Goal: Task Accomplishment & Management: Use online tool/utility

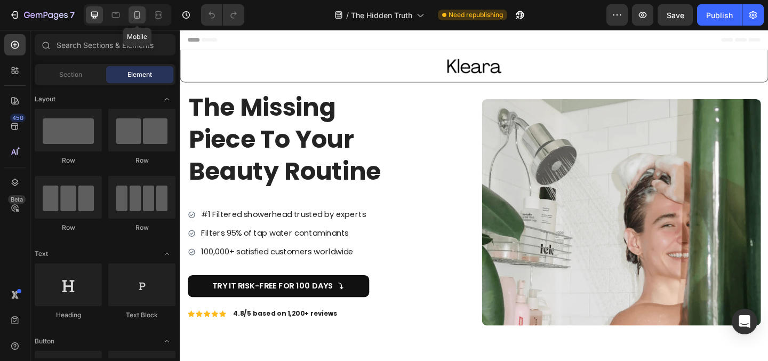
click at [139, 12] on icon at bounding box center [137, 14] width 6 height 7
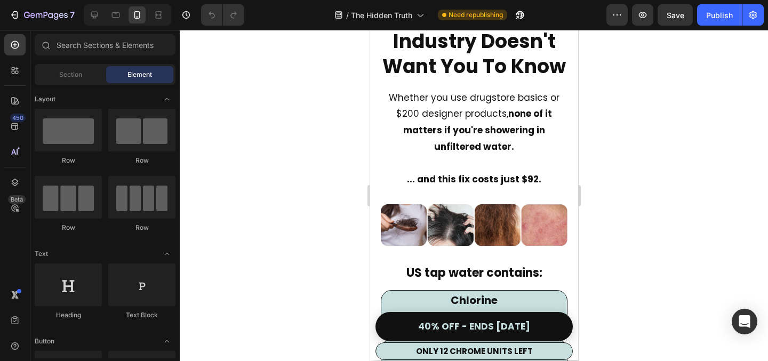
scroll to position [1083, 0]
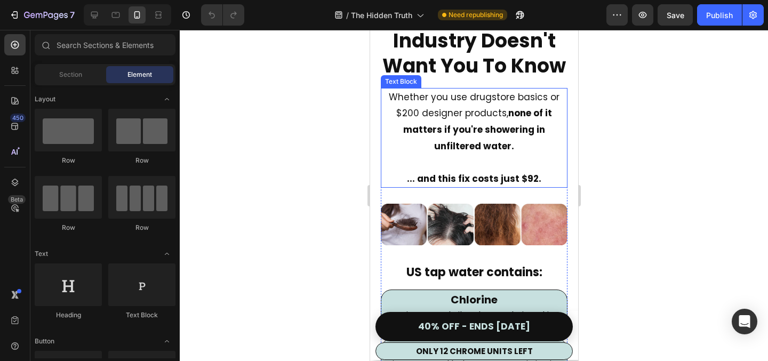
click at [518, 174] on strong "... and this fix costs just $92." at bounding box center [473, 178] width 134 height 13
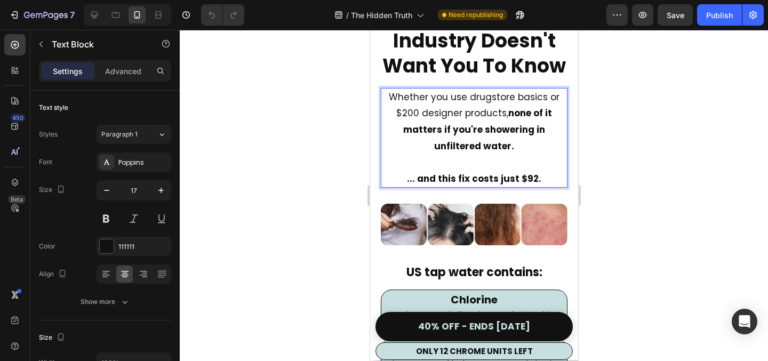
click at [481, 180] on strong "... and this fix costs just $92." at bounding box center [473, 178] width 134 height 13
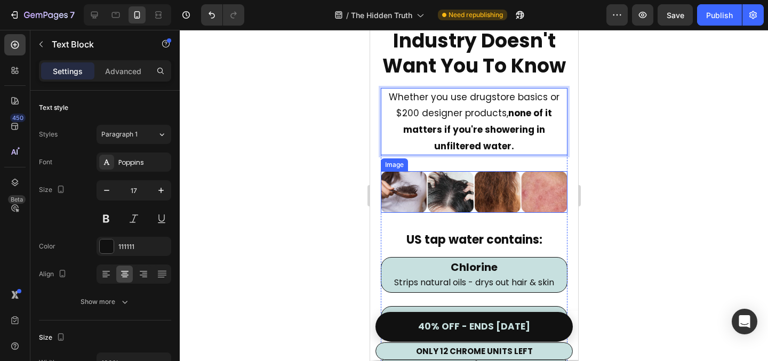
click at [659, 140] on div at bounding box center [474, 195] width 588 height 331
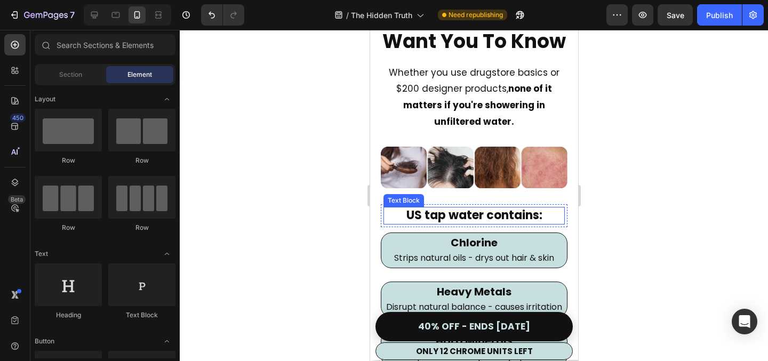
scroll to position [1106, 0]
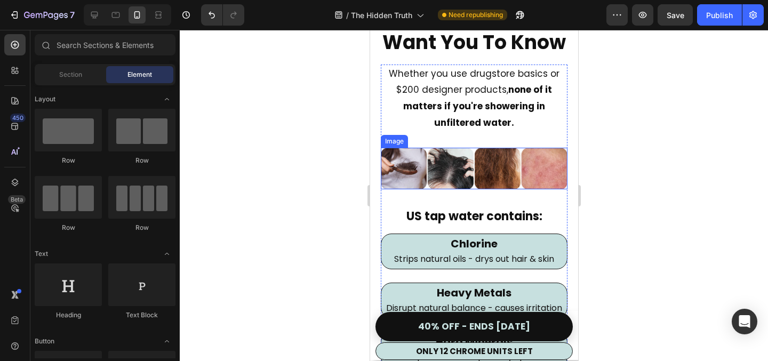
click at [468, 181] on img at bounding box center [473, 169] width 187 height 42
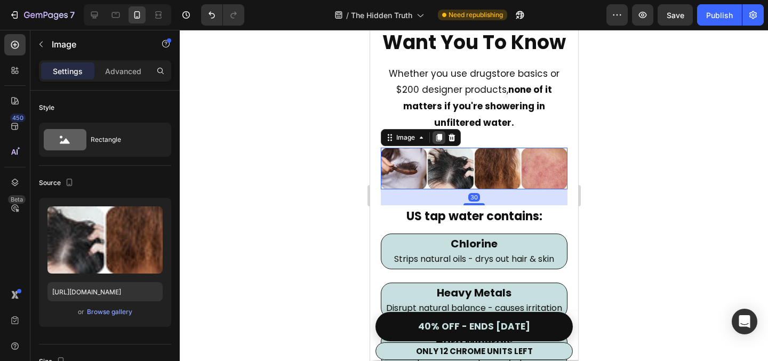
click at [437, 138] on icon at bounding box center [439, 137] width 6 height 7
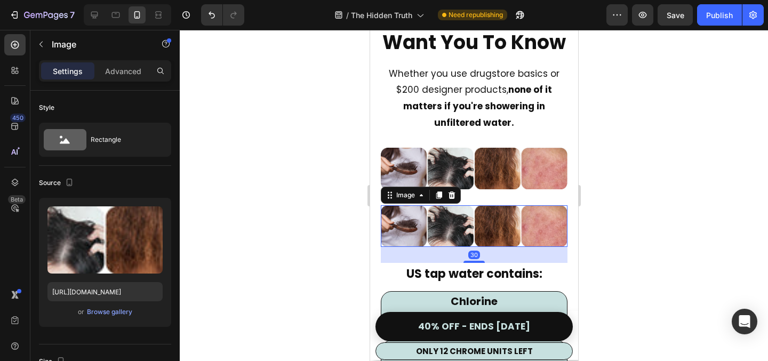
click at [440, 230] on img at bounding box center [473, 226] width 187 height 42
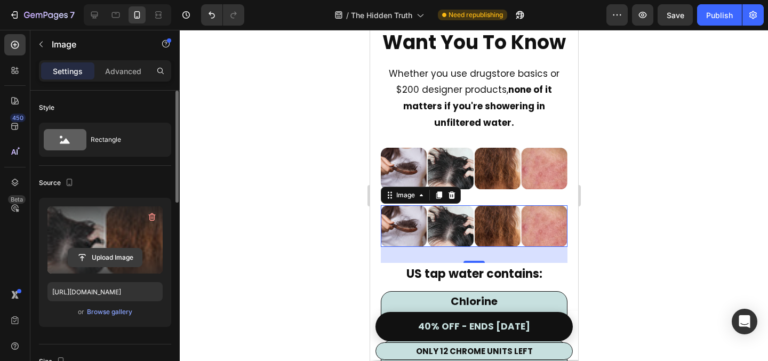
click at [107, 256] on input "file" at bounding box center [105, 258] width 74 height 18
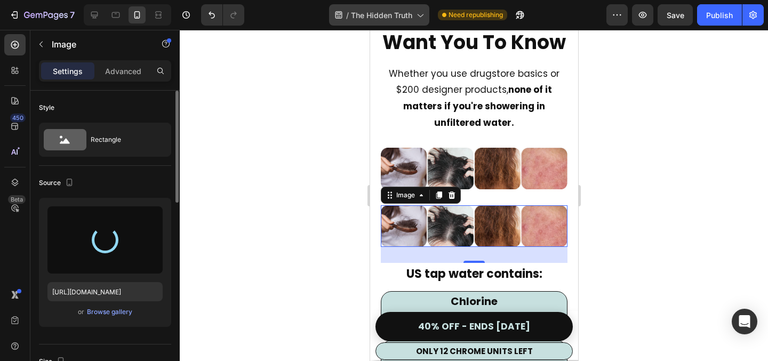
type input "[URL][DOMAIN_NAME]"
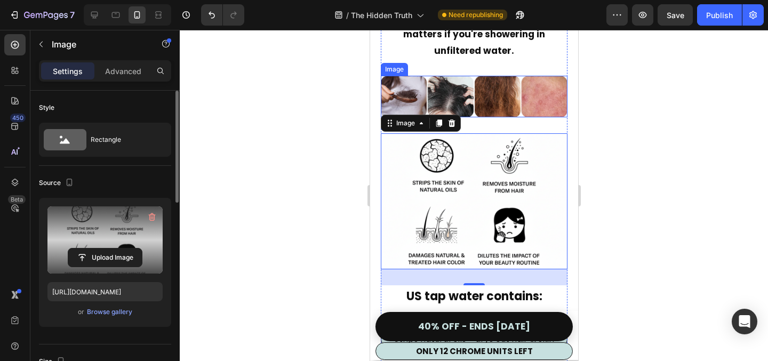
scroll to position [1179, 0]
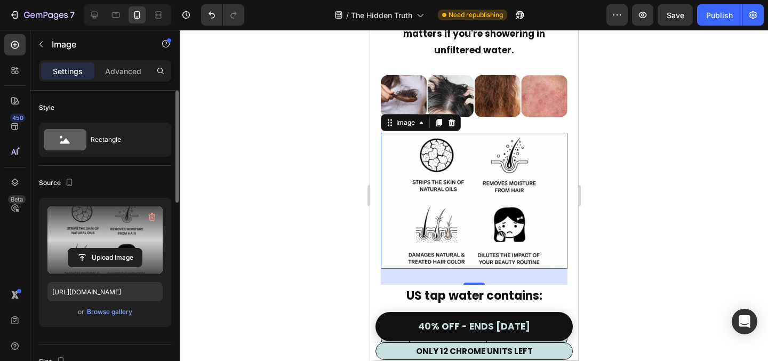
click at [629, 132] on div at bounding box center [474, 195] width 588 height 331
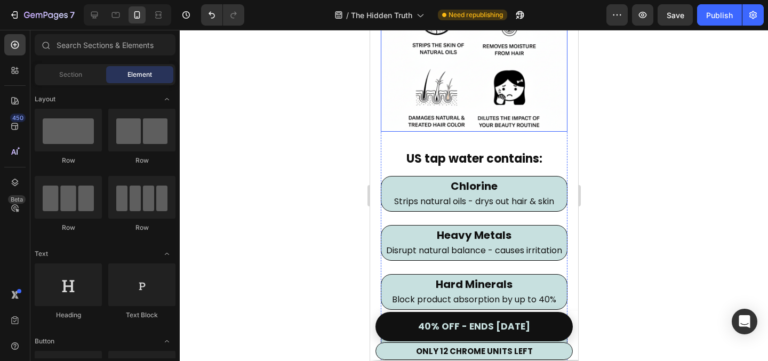
scroll to position [1218, 0]
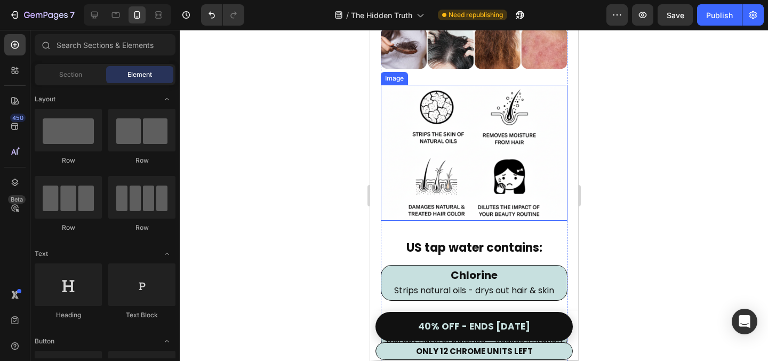
click at [471, 122] on img at bounding box center [473, 153] width 187 height 136
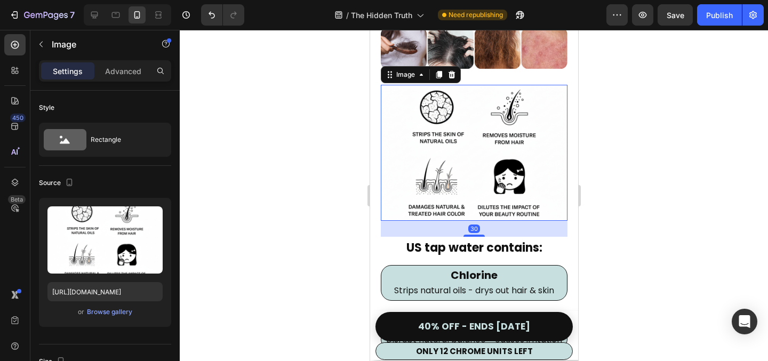
click at [451, 73] on icon at bounding box center [451, 74] width 7 height 7
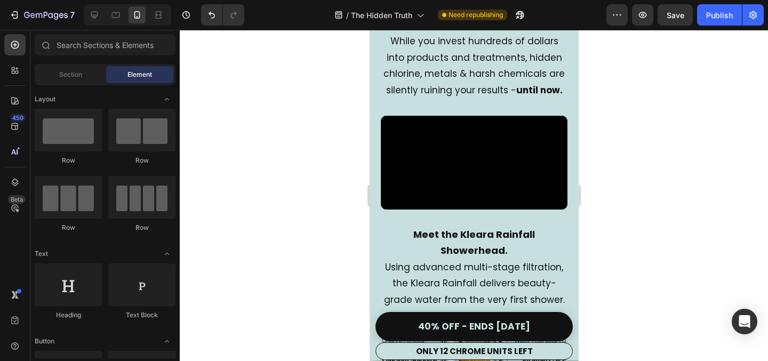
scroll to position [1787, 0]
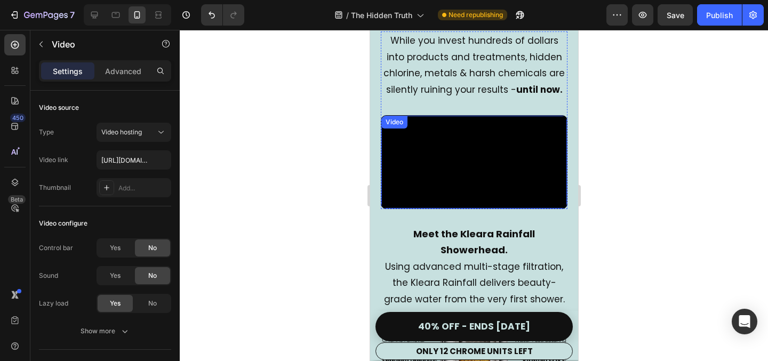
click at [449, 191] on video at bounding box center [474, 162] width 186 height 93
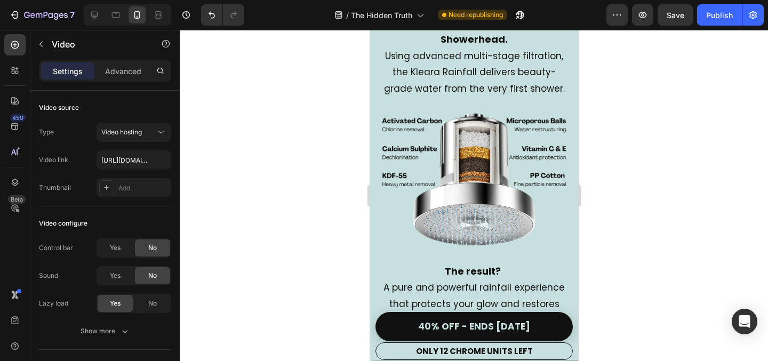
scroll to position [1999, 0]
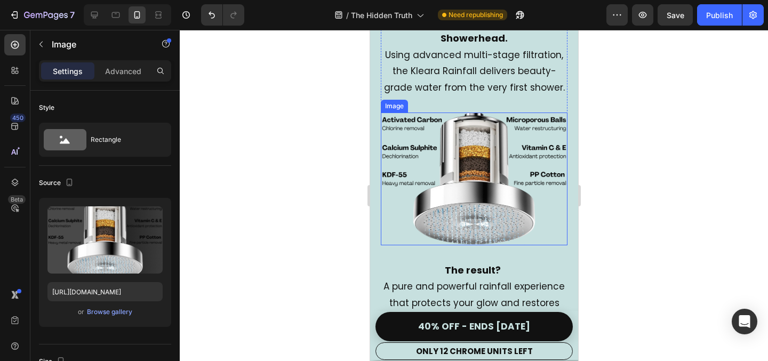
click at [450, 198] on img at bounding box center [473, 179] width 187 height 132
click at [435, 107] on icon at bounding box center [438, 102] width 9 height 9
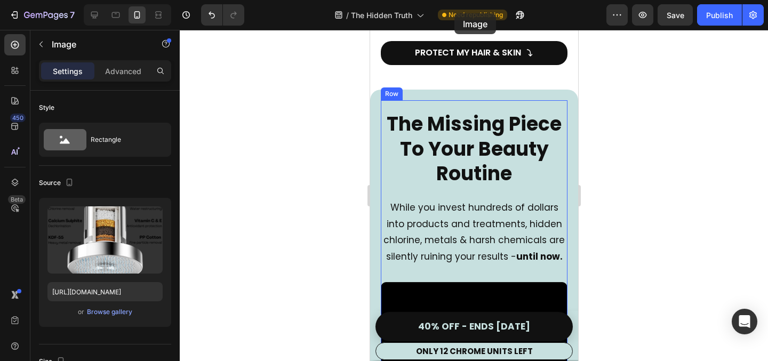
scroll to position [1585, 0]
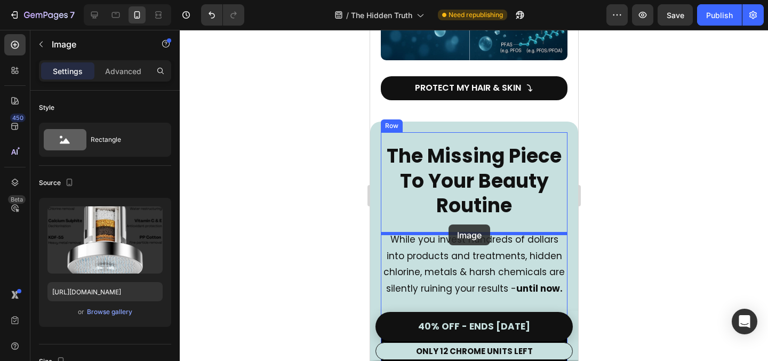
drag, startPoint x: 439, startPoint y: 224, endPoint x: 448, endPoint y: 225, distance: 9.1
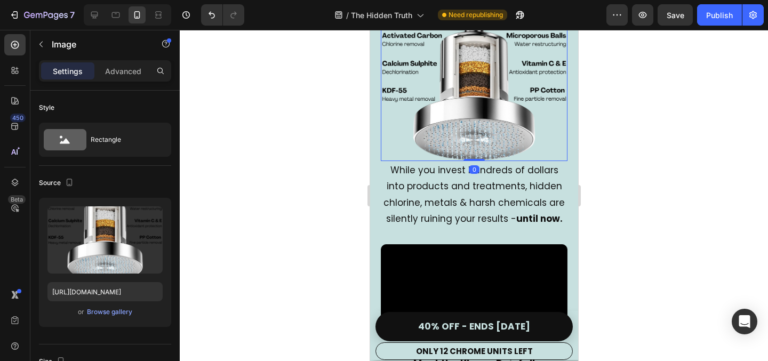
scroll to position [1799, 0]
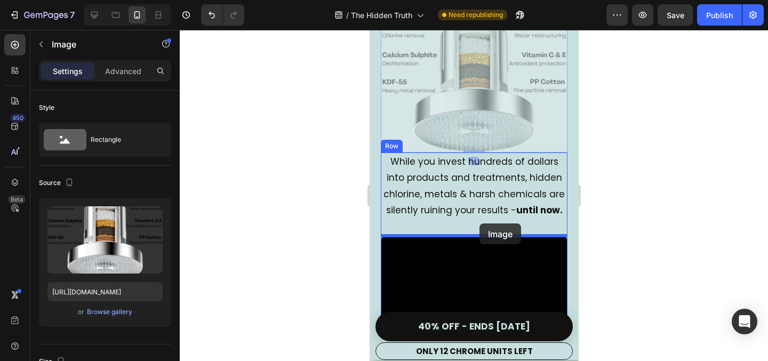
drag, startPoint x: 483, startPoint y: 117, endPoint x: 479, endPoint y: 224, distance: 106.2
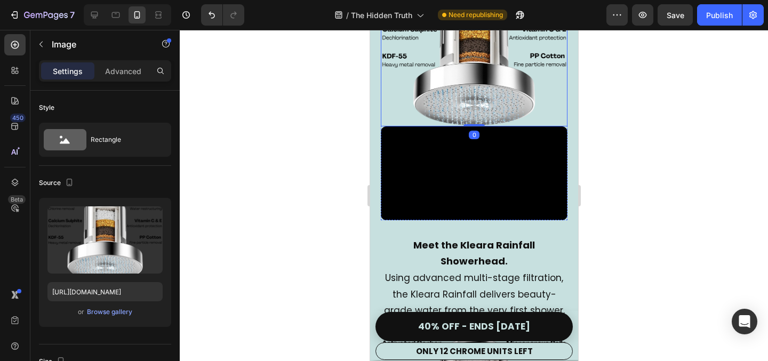
scroll to position [1909, 0]
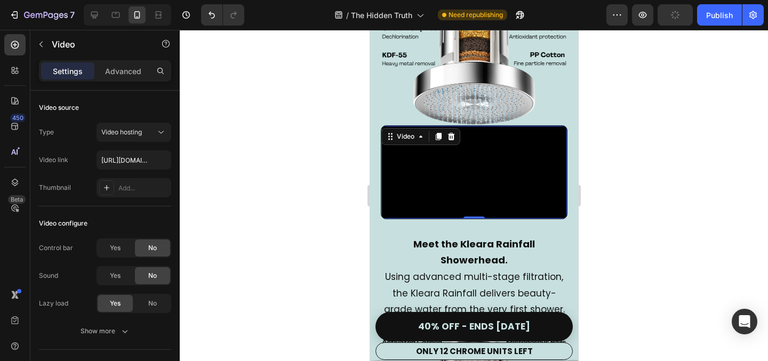
click at [450, 185] on video at bounding box center [474, 172] width 186 height 93
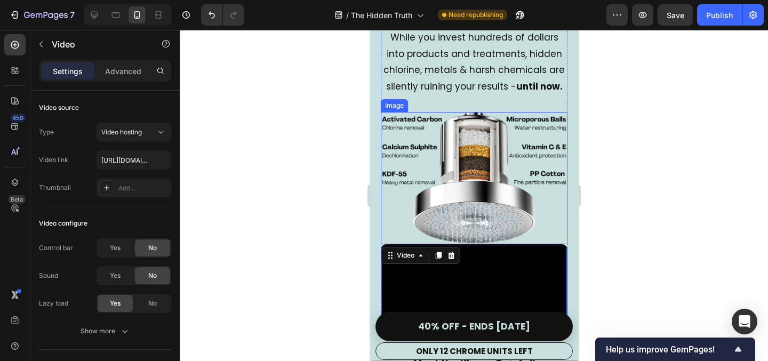
scroll to position [1828, 0]
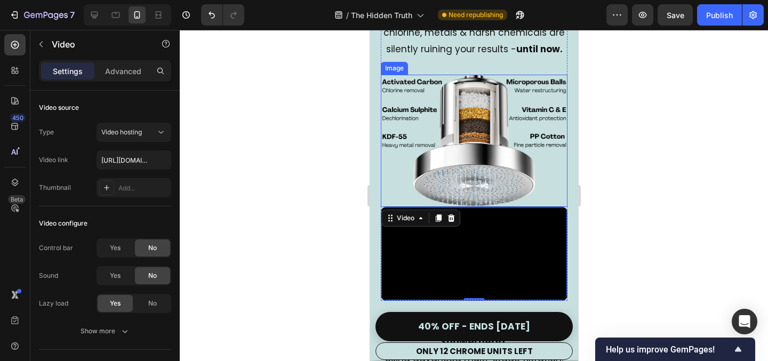
click at [494, 118] on img at bounding box center [473, 141] width 187 height 132
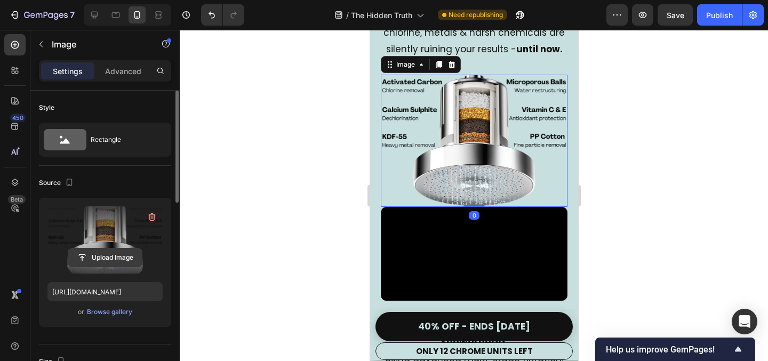
click at [106, 258] on input "file" at bounding box center [105, 258] width 74 height 18
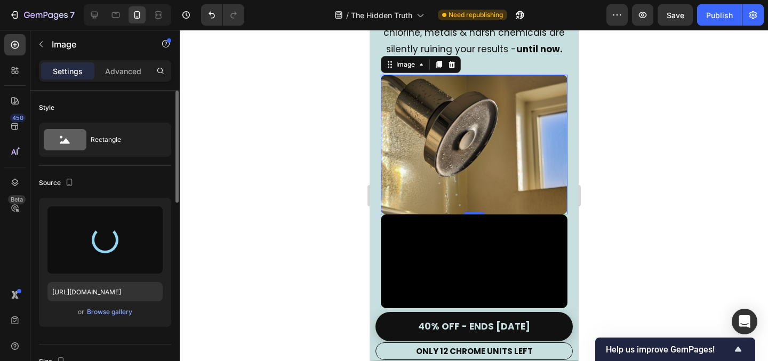
type input "[URL][DOMAIN_NAME]"
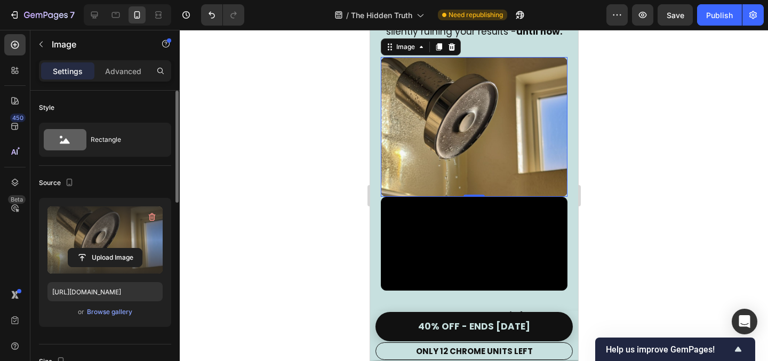
scroll to position [1846, 0]
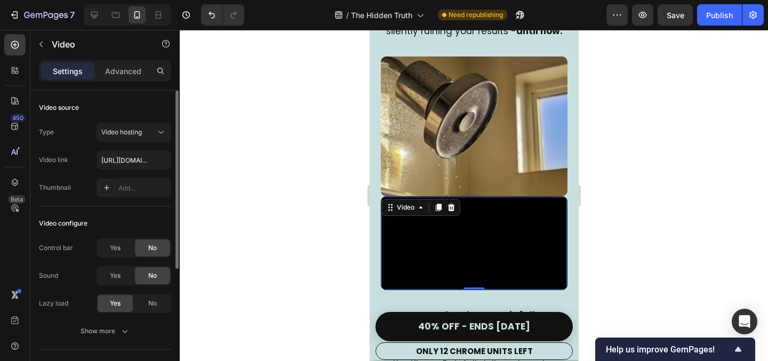
click at [499, 240] on video at bounding box center [474, 243] width 186 height 93
click at [452, 209] on icon at bounding box center [451, 207] width 7 height 7
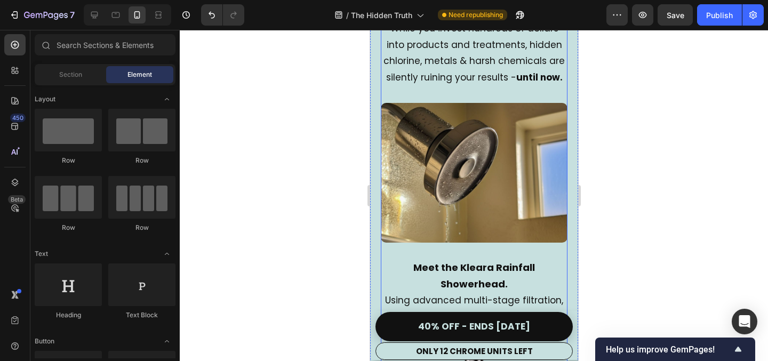
scroll to position [1800, 0]
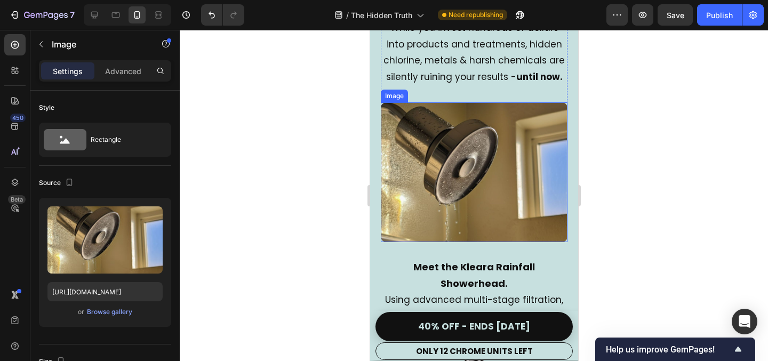
click at [470, 166] on img at bounding box center [473, 172] width 187 height 140
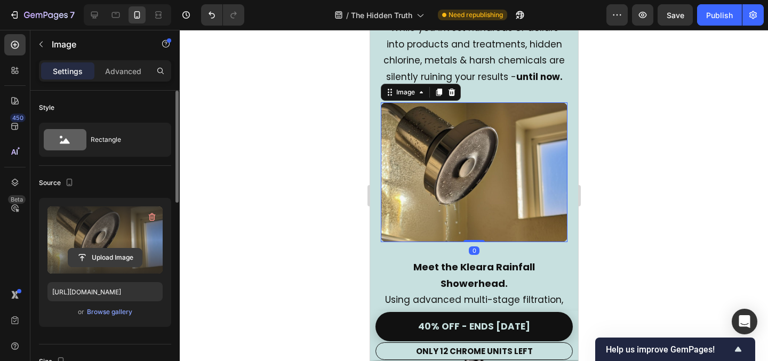
click at [105, 256] on input "file" at bounding box center [105, 258] width 74 height 18
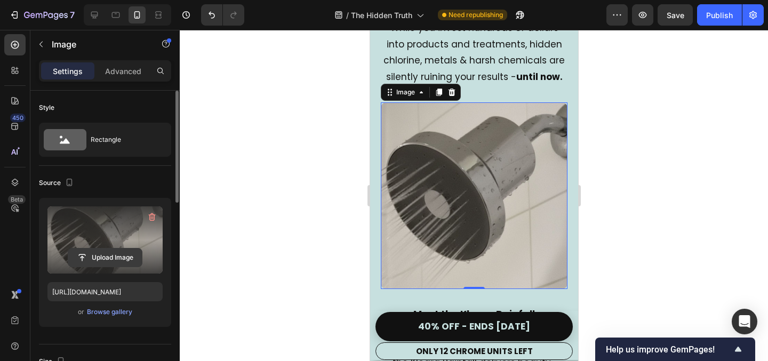
click at [103, 252] on input "file" at bounding box center [105, 258] width 74 height 18
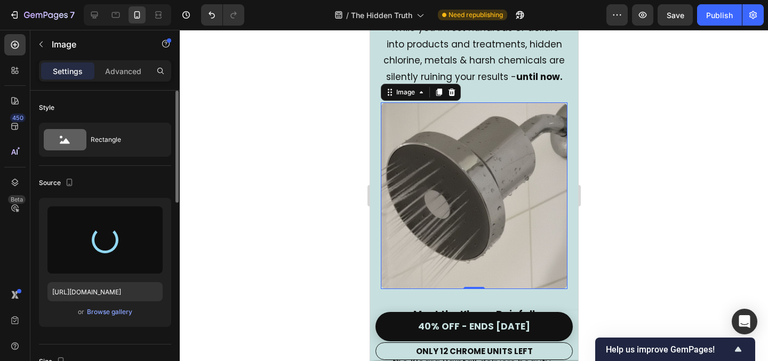
type input "[URL][DOMAIN_NAME]"
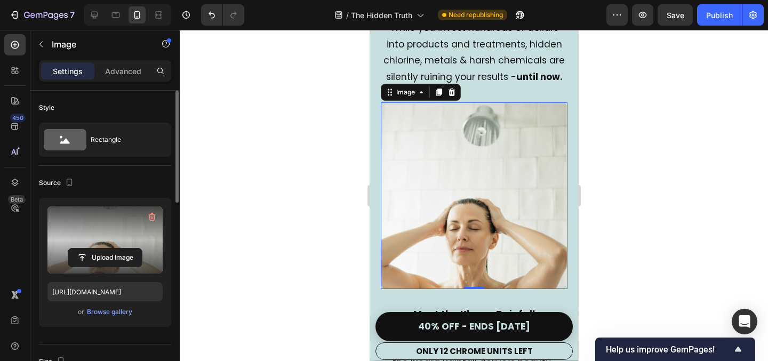
click at [679, 159] on div at bounding box center [474, 195] width 588 height 331
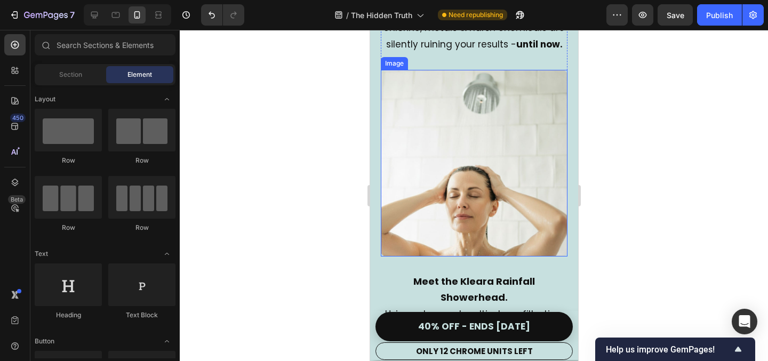
scroll to position [1828, 0]
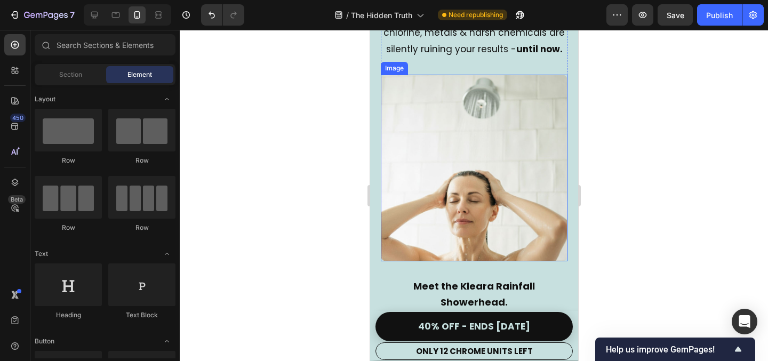
click at [445, 195] on img at bounding box center [473, 168] width 187 height 187
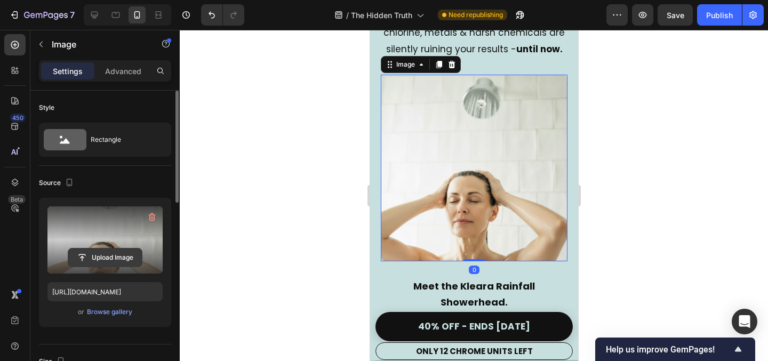
click at [102, 258] on input "file" at bounding box center [105, 258] width 74 height 18
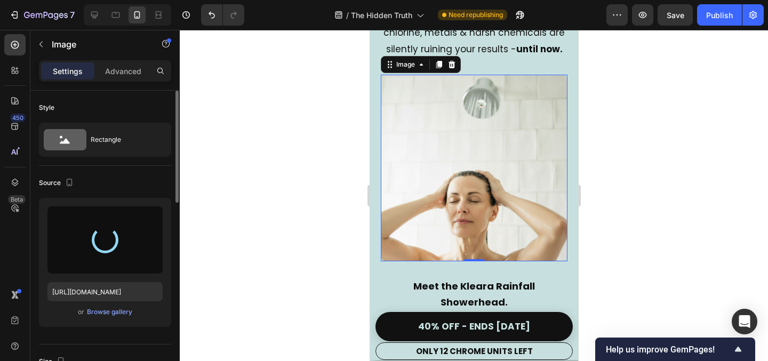
type input "[URL][DOMAIN_NAME]"
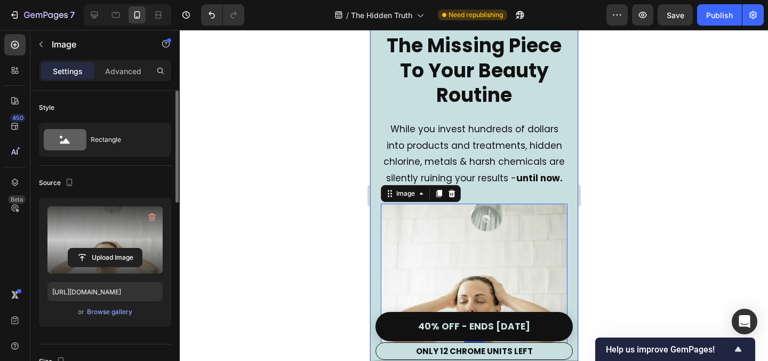
scroll to position [1697, 0]
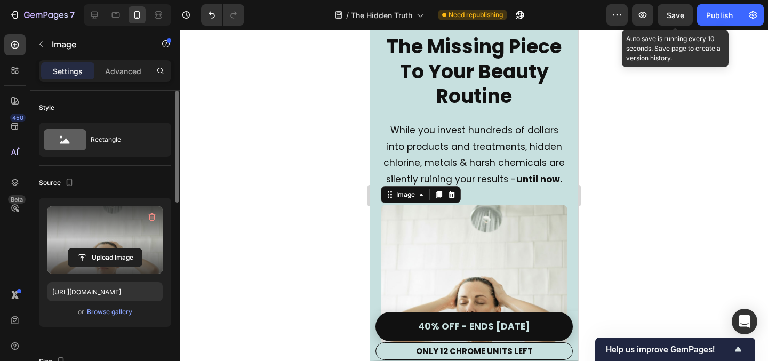
click at [673, 15] on span "Save" at bounding box center [676, 15] width 18 height 9
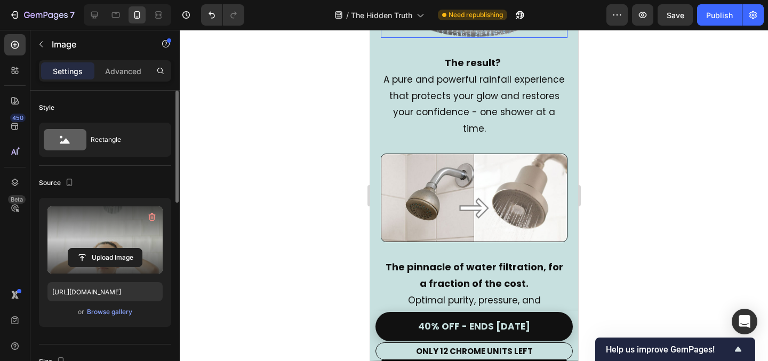
scroll to position [2256, 0]
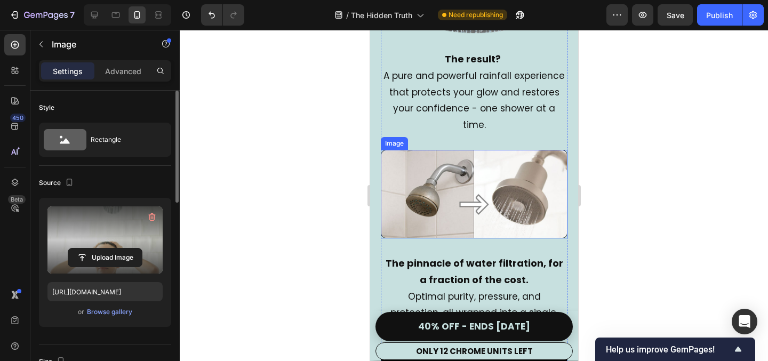
click at [494, 157] on img at bounding box center [473, 194] width 187 height 89
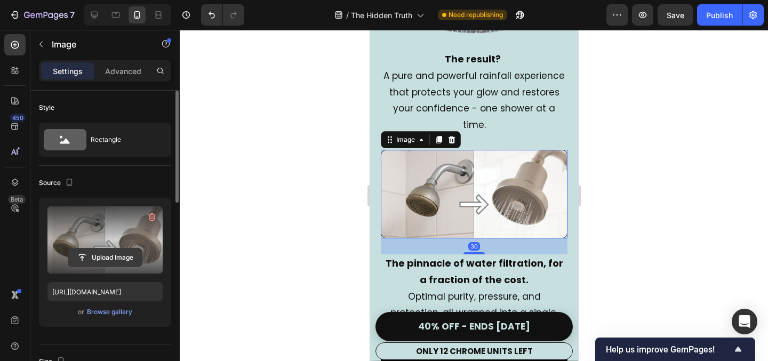
click at [116, 256] on input "file" at bounding box center [105, 258] width 74 height 18
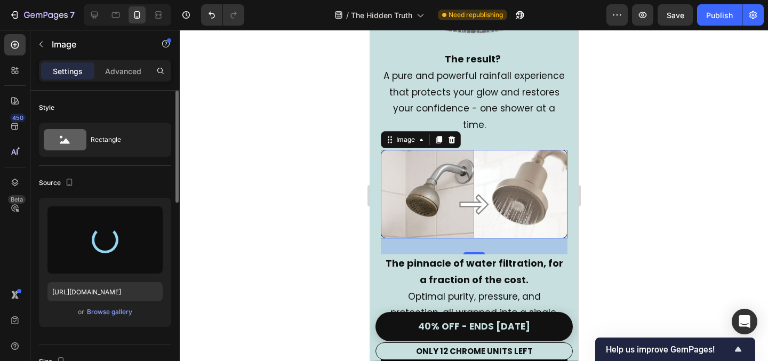
type input "[URL][DOMAIN_NAME]"
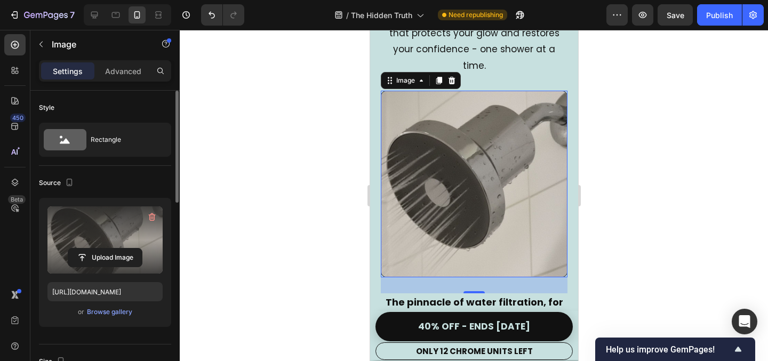
scroll to position [2316, 0]
click at [636, 195] on div at bounding box center [474, 195] width 588 height 331
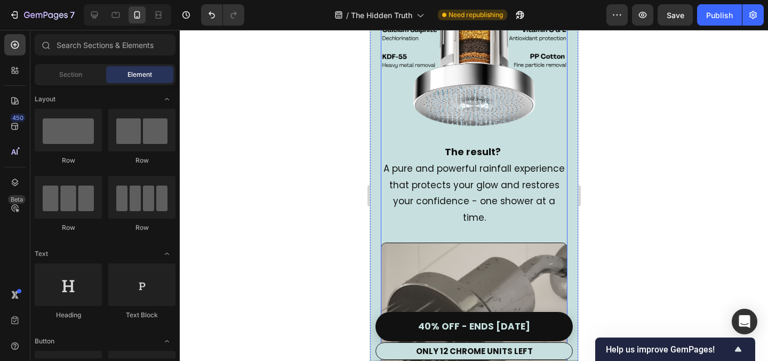
scroll to position [2310, 0]
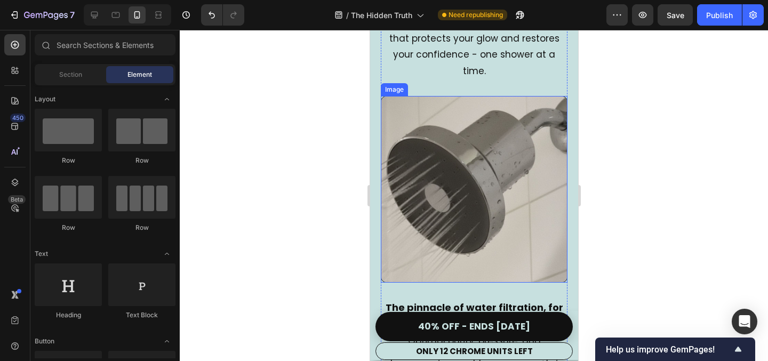
click at [481, 172] on img at bounding box center [473, 189] width 187 height 187
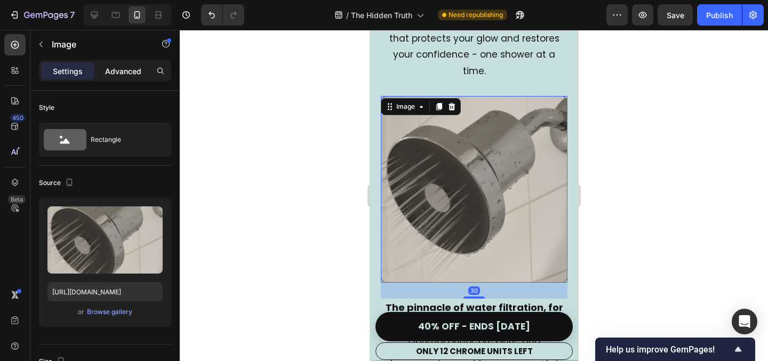
click at [124, 76] on div "Advanced" at bounding box center [123, 70] width 53 height 17
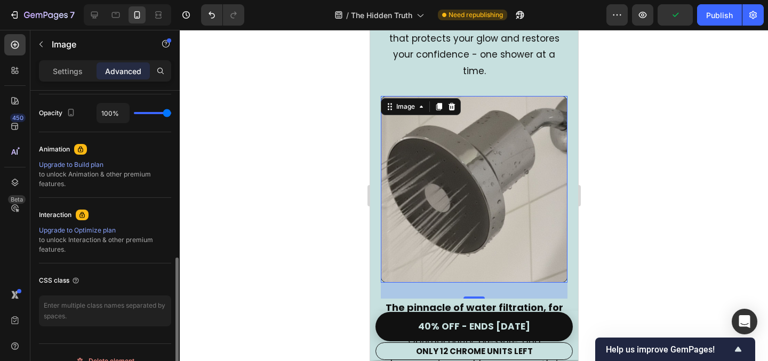
scroll to position [440, 0]
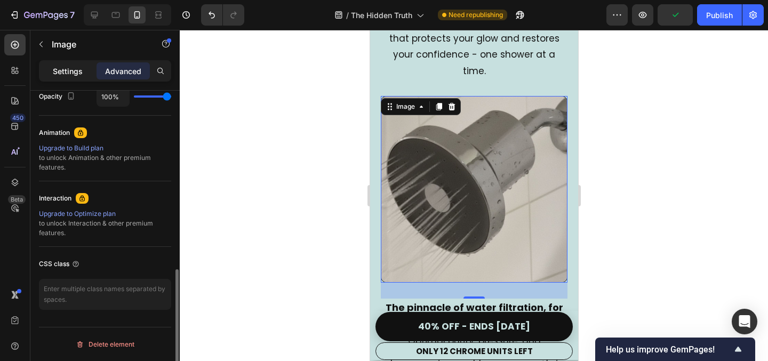
click at [62, 75] on p "Settings" at bounding box center [68, 71] width 30 height 11
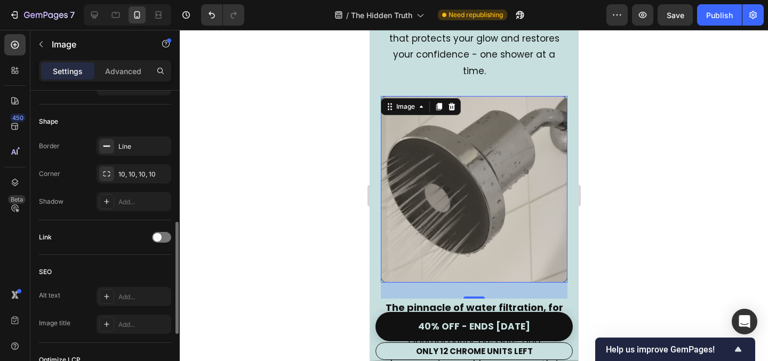
scroll to position [355, 0]
click at [163, 149] on icon "button" at bounding box center [160, 147] width 9 height 9
click at [232, 170] on div at bounding box center [474, 195] width 588 height 331
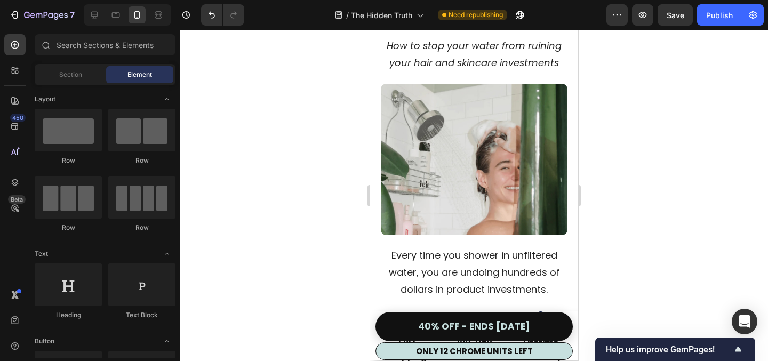
scroll to position [150, 0]
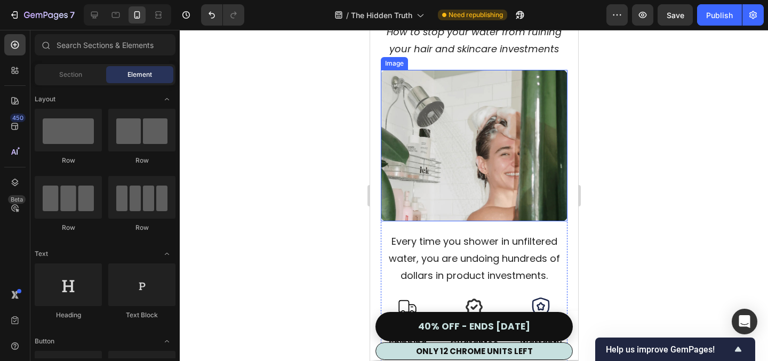
click at [480, 135] on img at bounding box center [473, 145] width 187 height 151
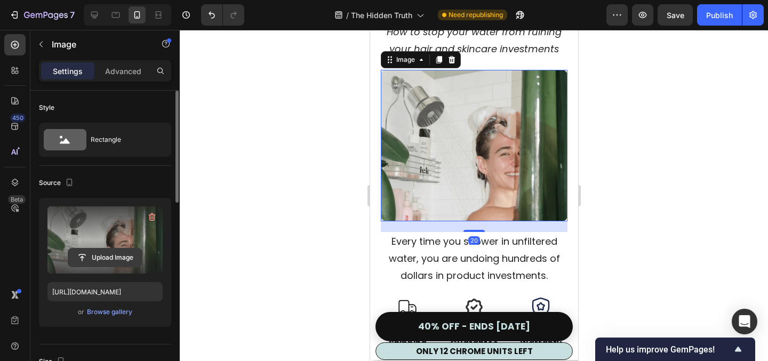
click at [107, 262] on input "file" at bounding box center [105, 258] width 74 height 18
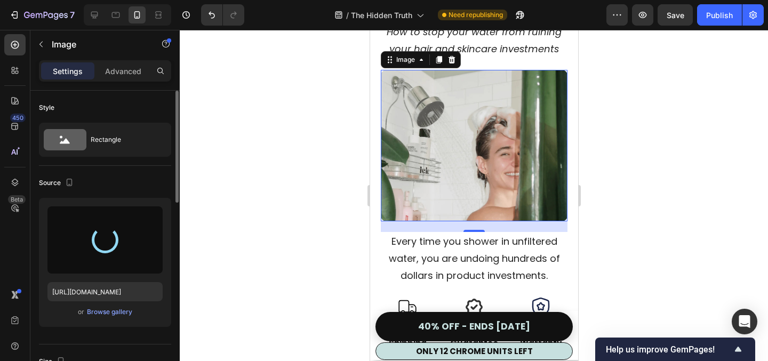
type input "[URL][DOMAIN_NAME]"
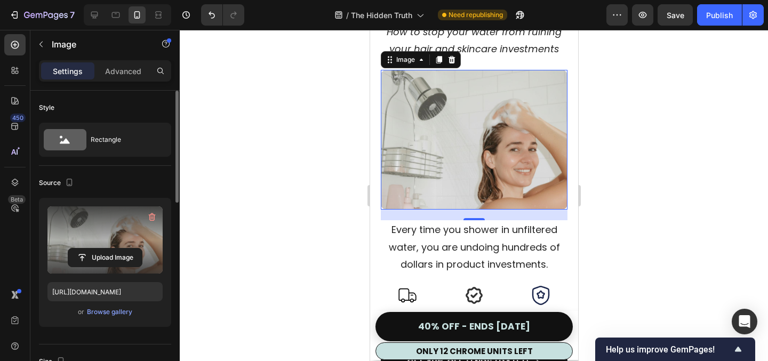
click at [611, 147] on div at bounding box center [474, 195] width 588 height 331
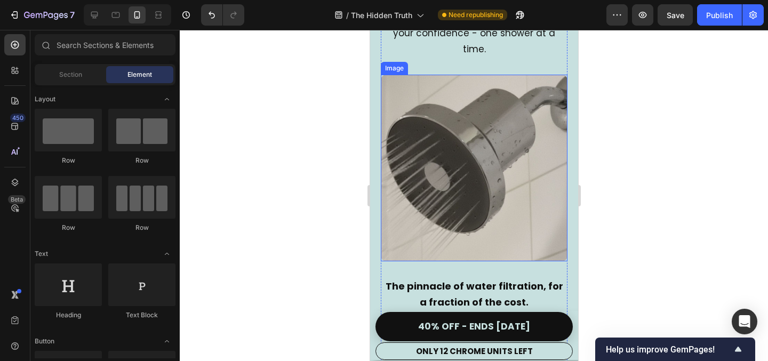
scroll to position [2283, 0]
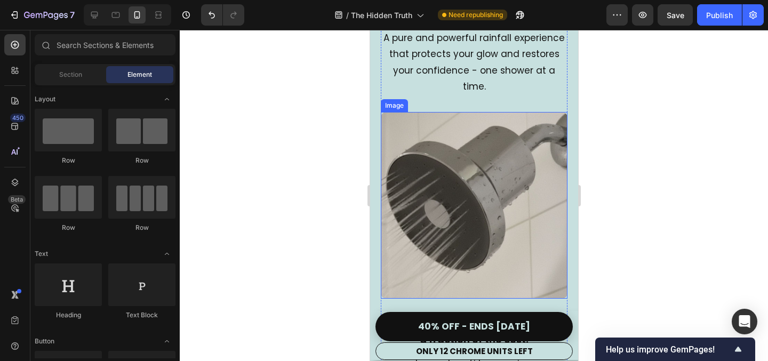
click at [480, 210] on img at bounding box center [473, 205] width 187 height 187
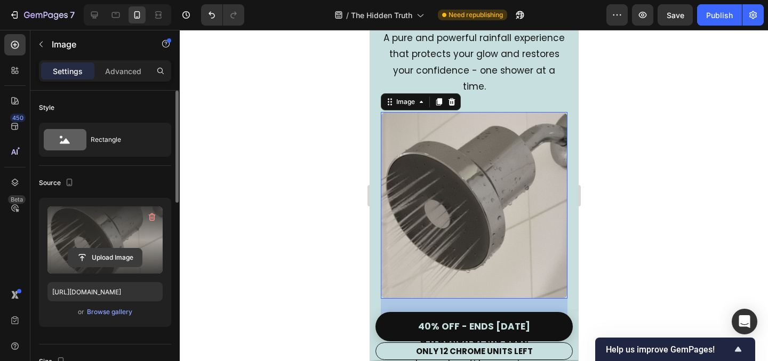
click at [105, 258] on input "file" at bounding box center [105, 258] width 74 height 18
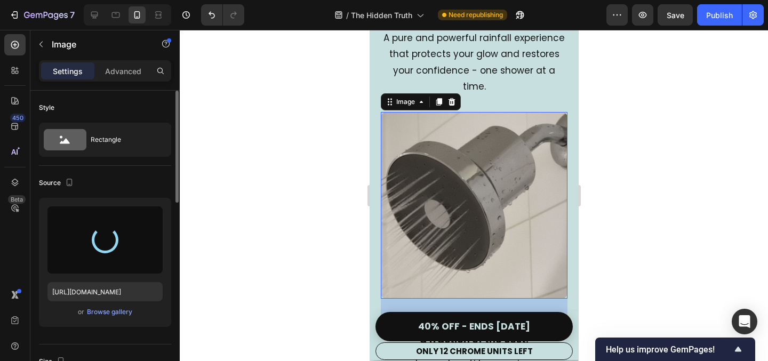
type input "[URL][DOMAIN_NAME]"
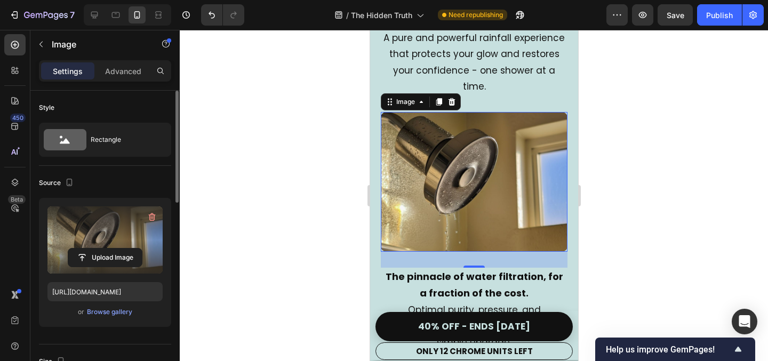
click at [674, 159] on div at bounding box center [474, 195] width 588 height 331
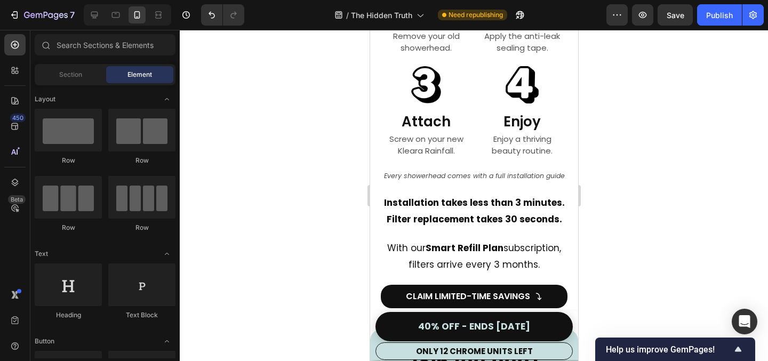
scroll to position [4992, 0]
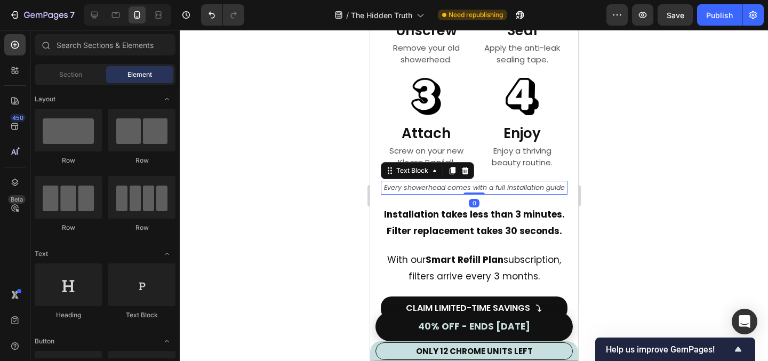
click at [480, 194] on p "Every showerhead comes with a full installation guide" at bounding box center [473, 188] width 185 height 12
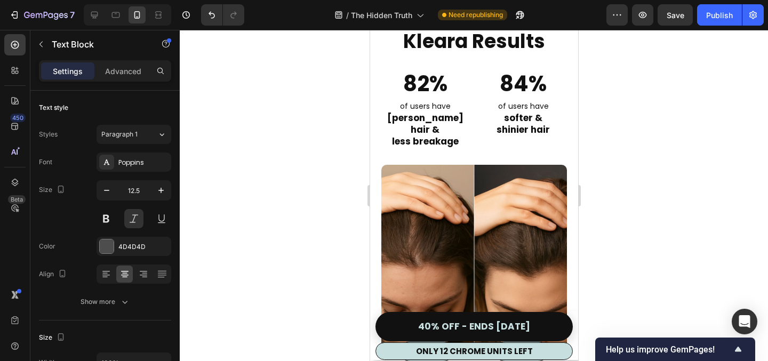
scroll to position [2865, 0]
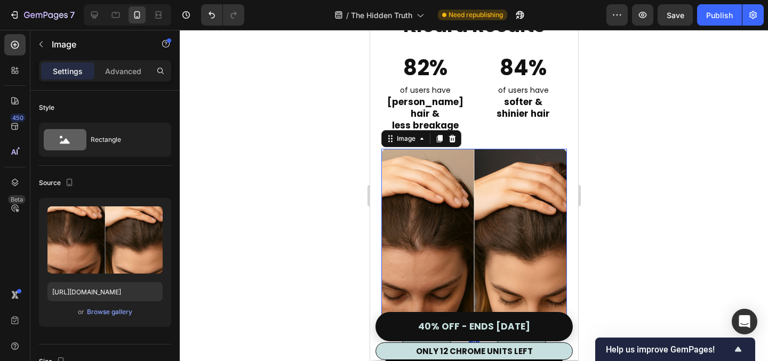
click at [482, 211] on img at bounding box center [474, 242] width 186 height 186
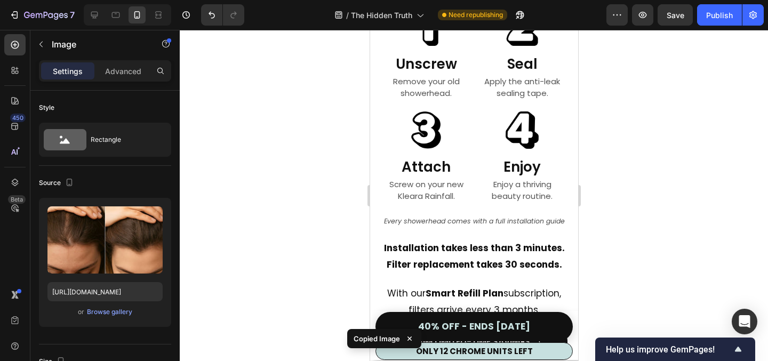
scroll to position [5001, 0]
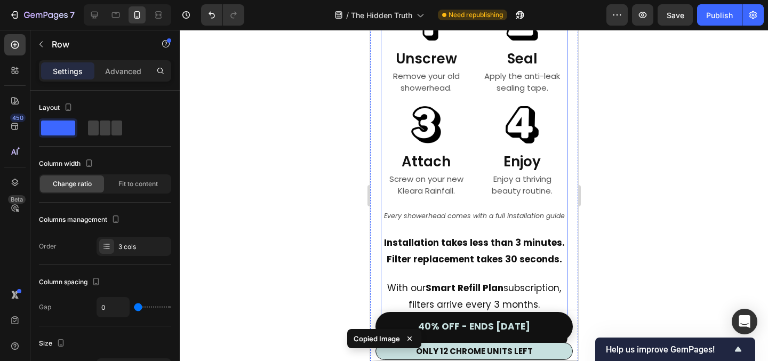
click at [464, 225] on div "Effortless Installation Heading Row Image Unscrew Heading Remove your old showe…" at bounding box center [473, 84] width 187 height 299
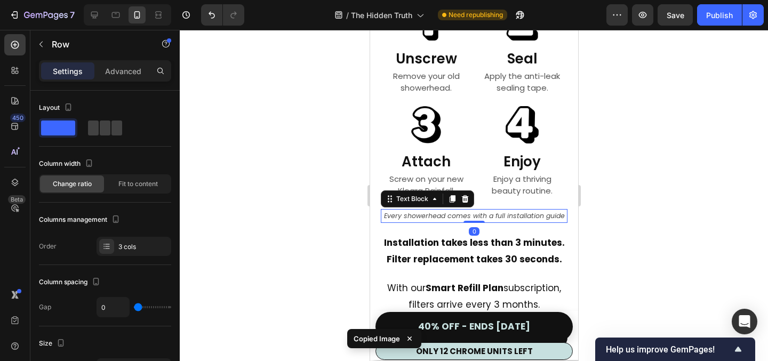
click at [465, 221] on div "Every showerhead comes with a full installation guide Text Block 0" at bounding box center [473, 216] width 187 height 14
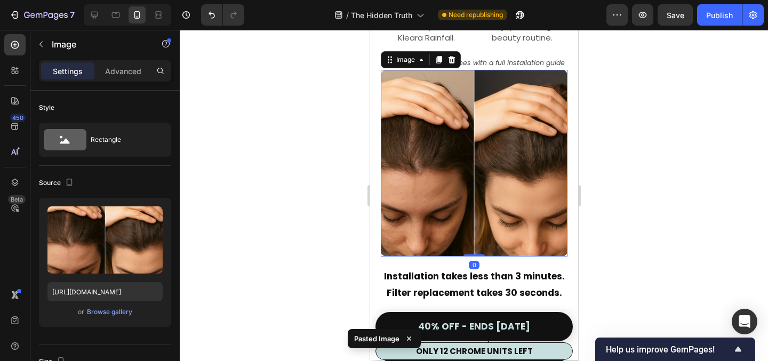
scroll to position [5157, 0]
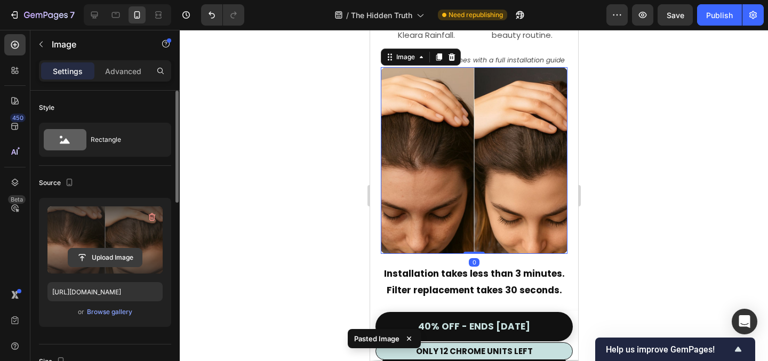
click at [110, 255] on input "file" at bounding box center [105, 258] width 74 height 18
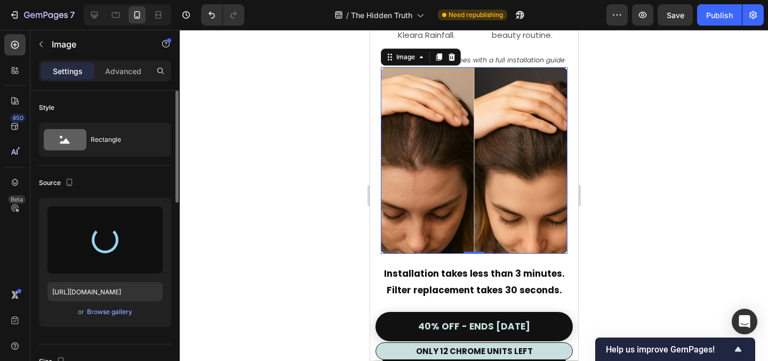
type input "[URL][DOMAIN_NAME]"
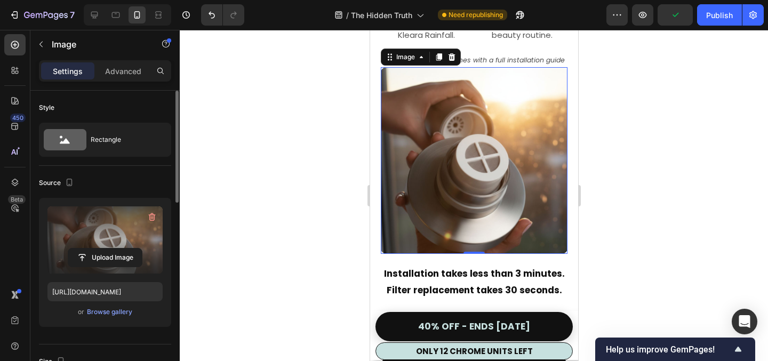
click at [618, 118] on div at bounding box center [474, 195] width 588 height 331
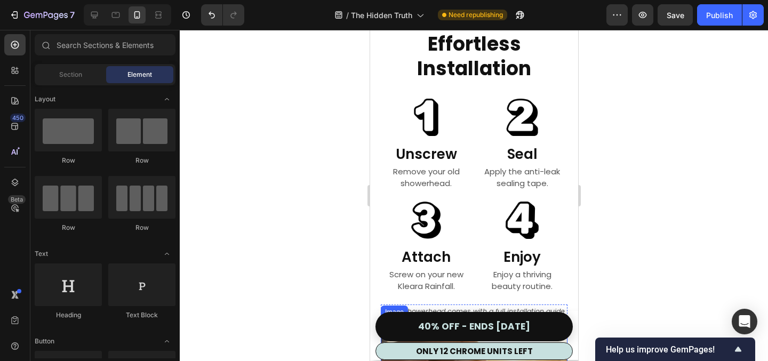
scroll to position [4761, 0]
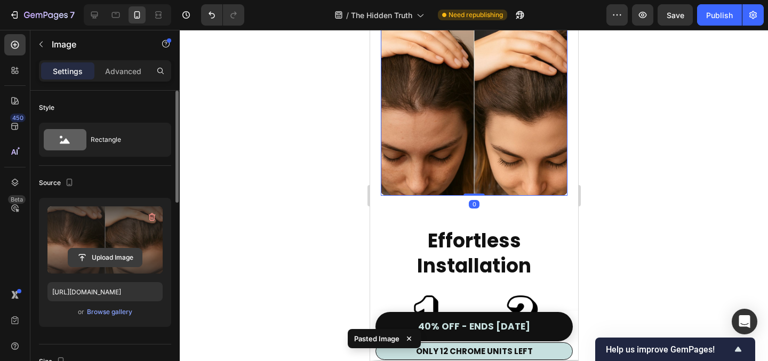
click at [105, 261] on input "file" at bounding box center [105, 258] width 74 height 18
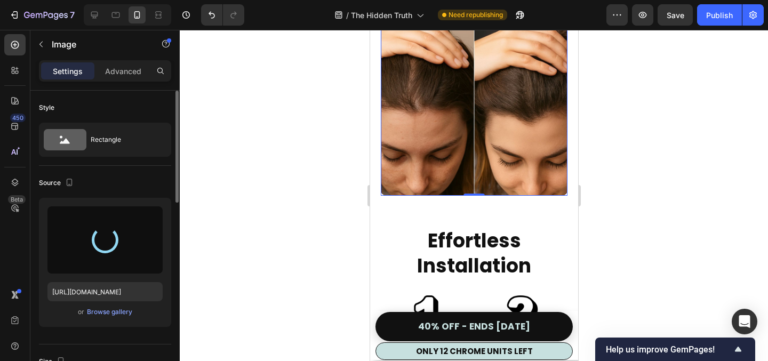
type input "[URL][DOMAIN_NAME]"
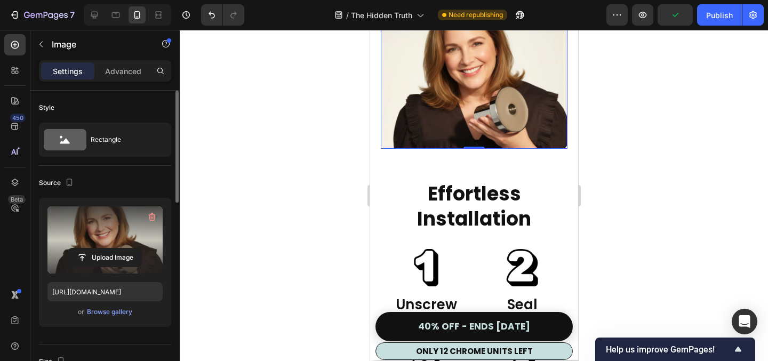
click at [655, 142] on div at bounding box center [474, 195] width 588 height 331
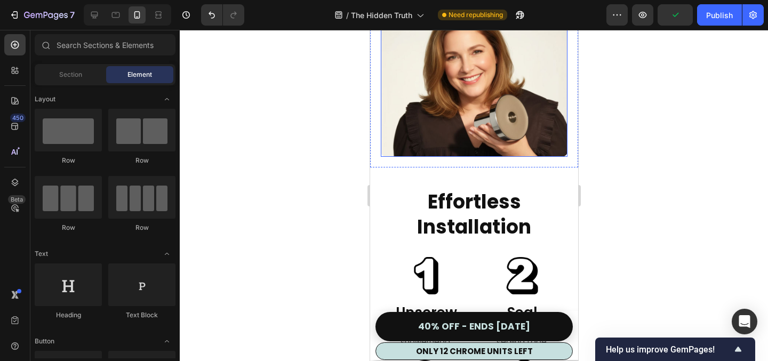
scroll to position [4754, 0]
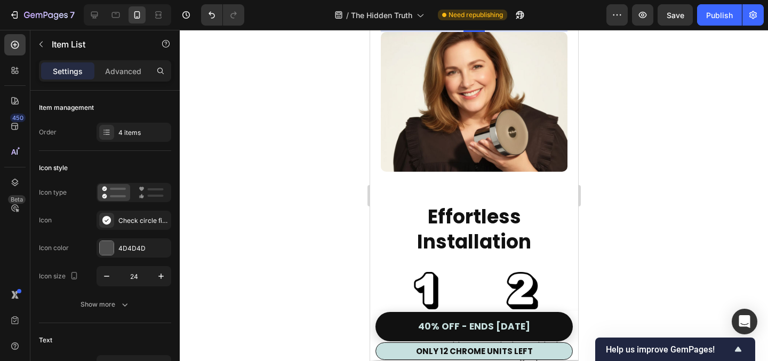
drag, startPoint x: 470, startPoint y: 149, endPoint x: 470, endPoint y: 165, distance: 16.0
click at [470, 32] on div at bounding box center [473, 30] width 21 height 3
type input "100%"
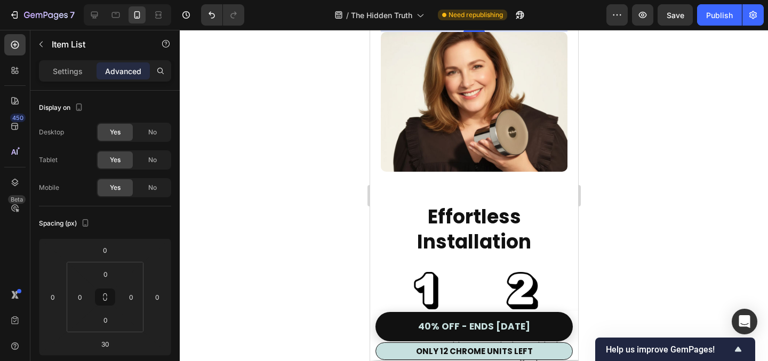
click at [709, 195] on div at bounding box center [474, 195] width 588 height 331
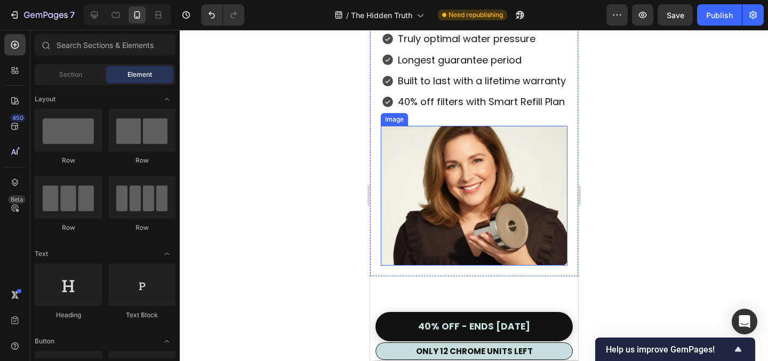
scroll to position [4658, 0]
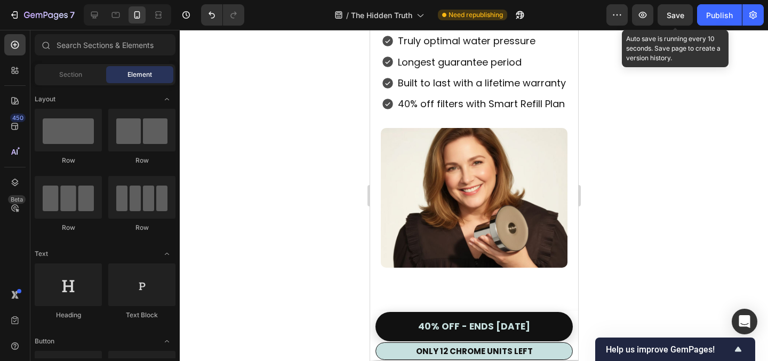
drag, startPoint x: 672, startPoint y: 14, endPoint x: 636, endPoint y: 42, distance: 45.6
click at [672, 14] on span "Save" at bounding box center [676, 15] width 18 height 9
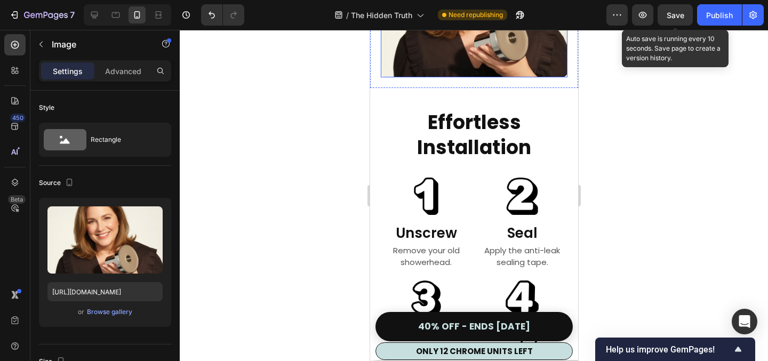
click at [450, 78] on img at bounding box center [473, 8] width 187 height 140
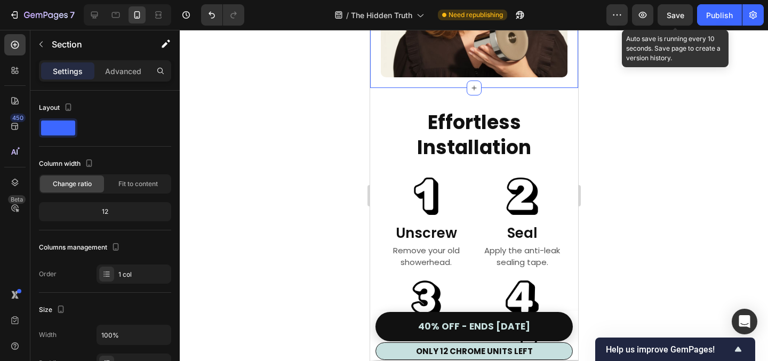
click at [612, 221] on div at bounding box center [474, 195] width 588 height 331
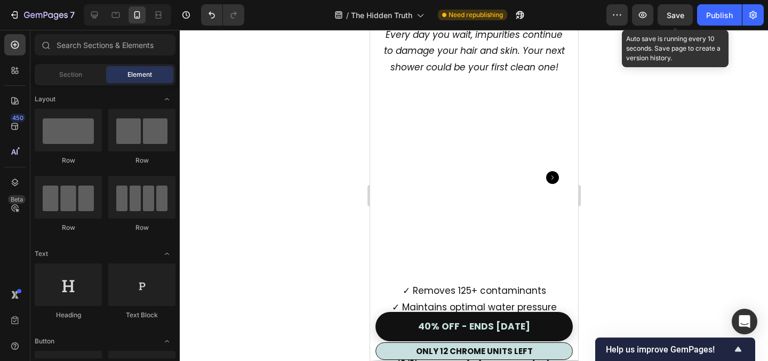
scroll to position [6242, 0]
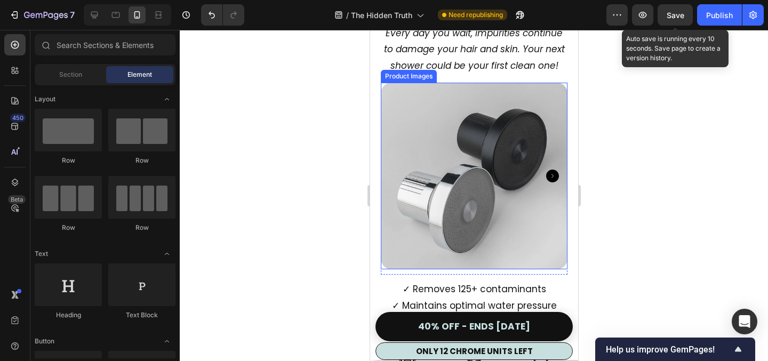
click at [489, 161] on img at bounding box center [473, 176] width 187 height 187
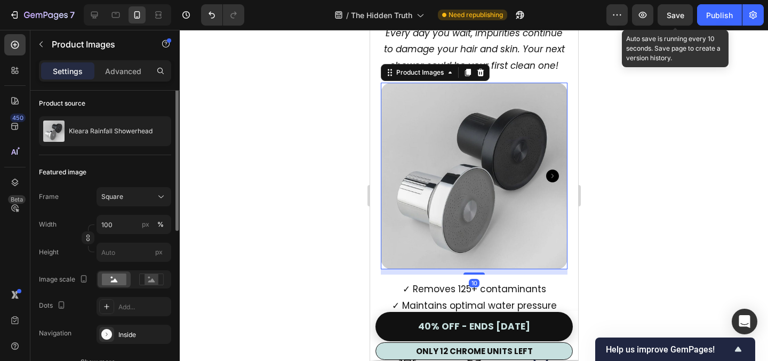
scroll to position [85, 0]
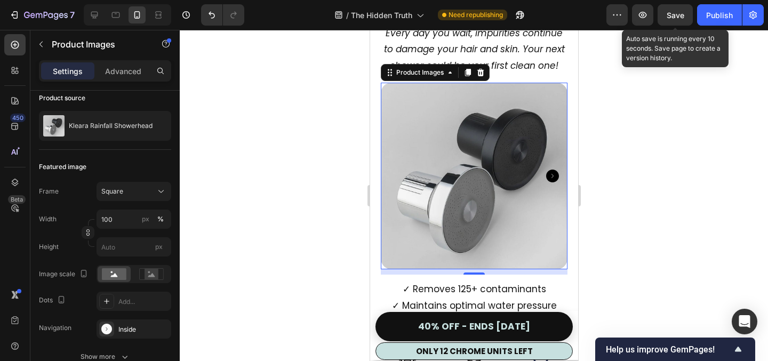
click at [300, 272] on div at bounding box center [474, 195] width 588 height 331
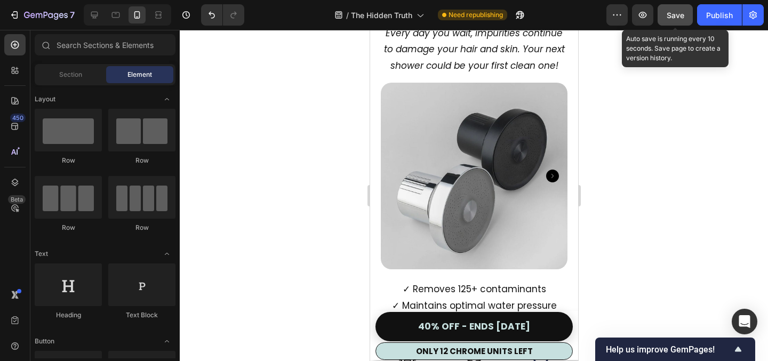
click at [676, 20] on div "Save" at bounding box center [676, 15] width 18 height 11
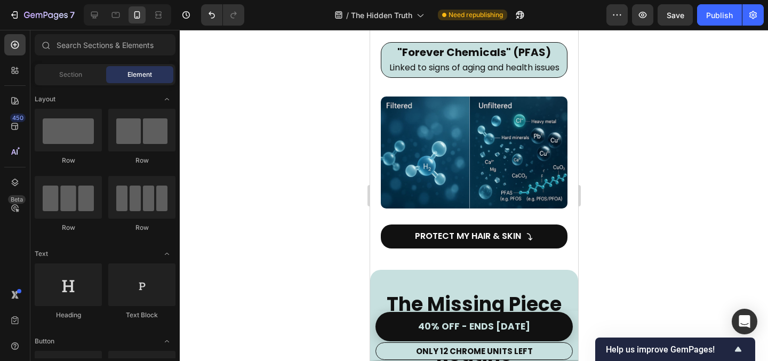
scroll to position [1384, 0]
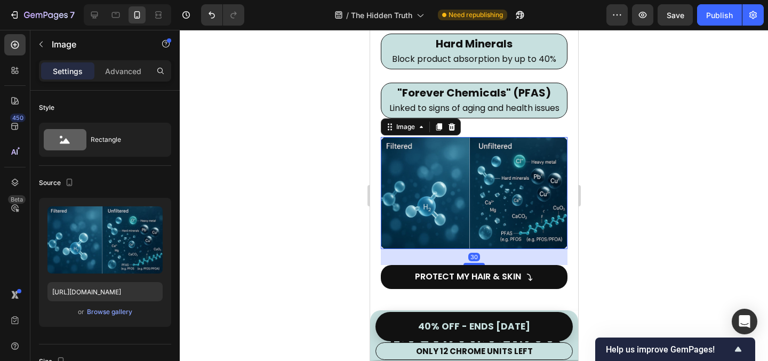
click at [440, 186] on img at bounding box center [473, 193] width 187 height 112
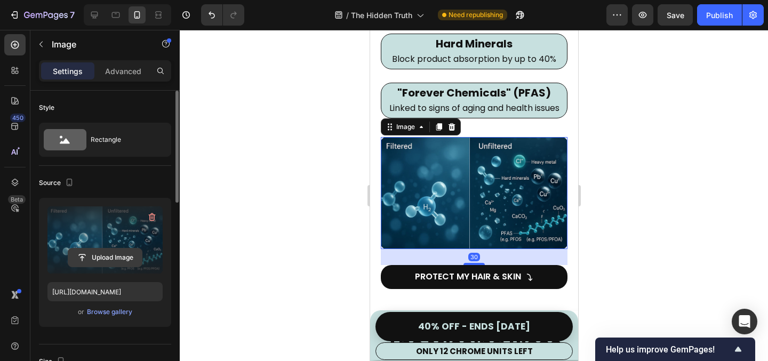
click at [109, 255] on input "file" at bounding box center [105, 258] width 74 height 18
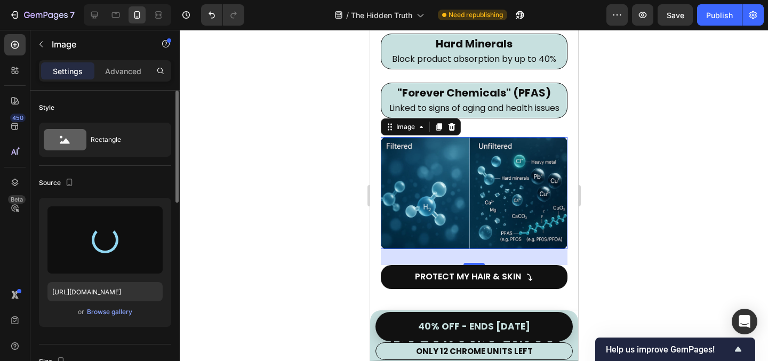
type input "[URL][DOMAIN_NAME]"
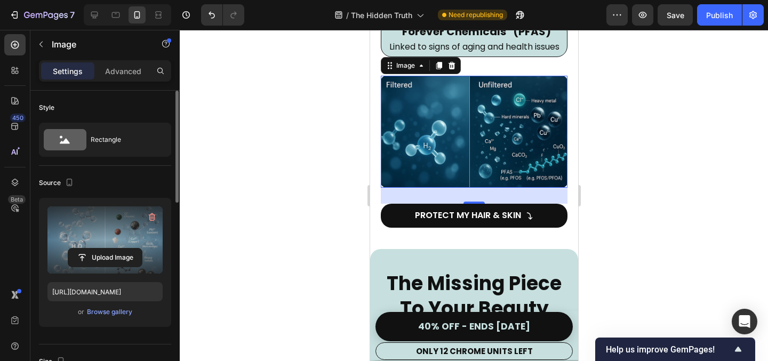
scroll to position [1446, 0]
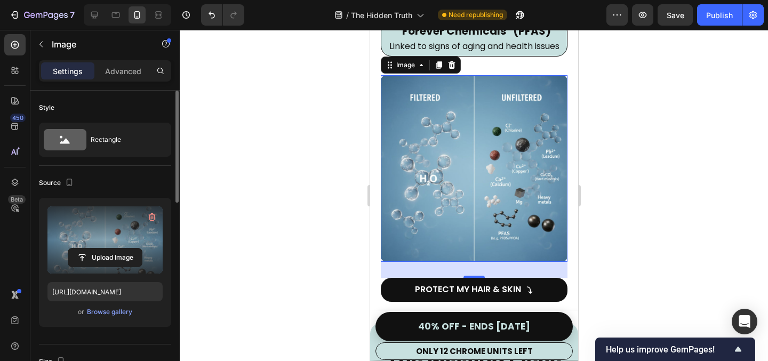
click at [638, 166] on div at bounding box center [474, 195] width 588 height 331
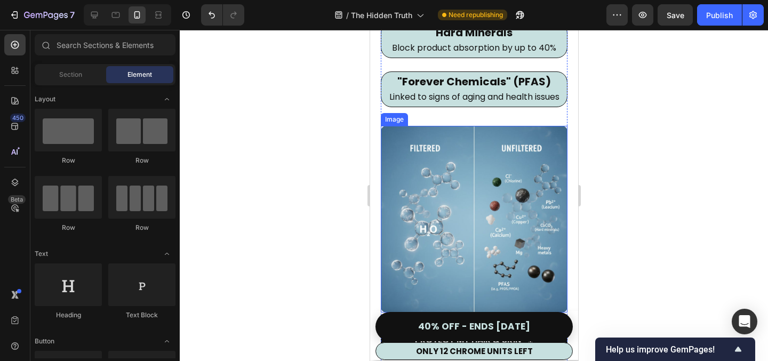
scroll to position [1418, 0]
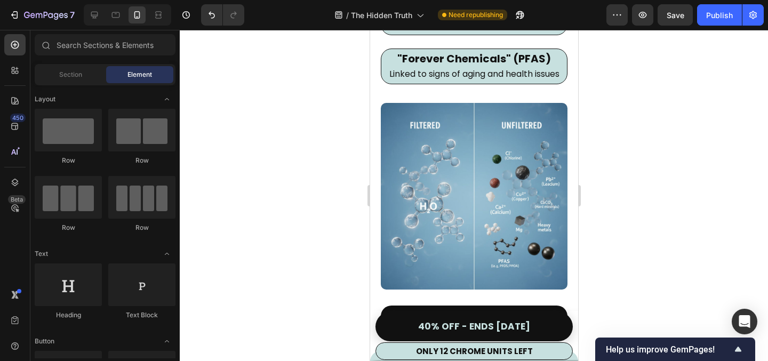
click at [643, 119] on div at bounding box center [474, 195] width 588 height 331
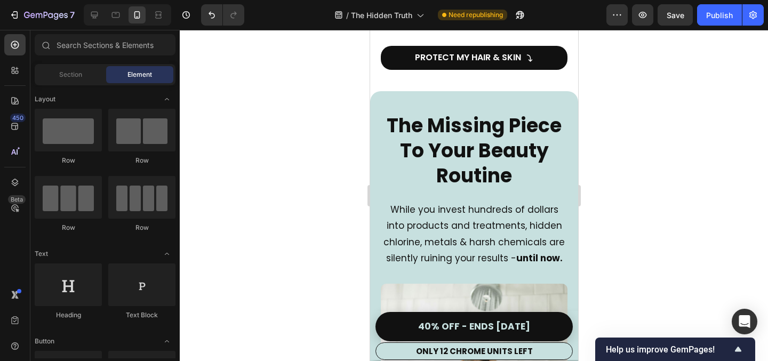
scroll to position [1683, 0]
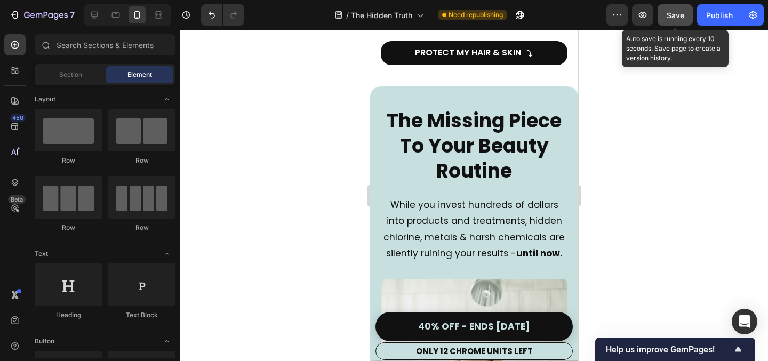
click at [664, 20] on button "Save" at bounding box center [675, 14] width 35 height 21
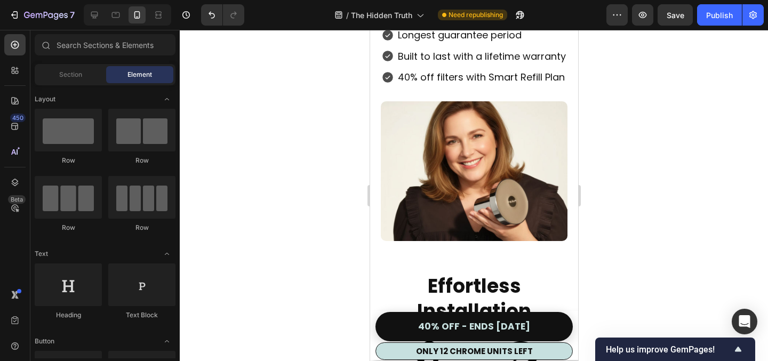
scroll to position [4880, 0]
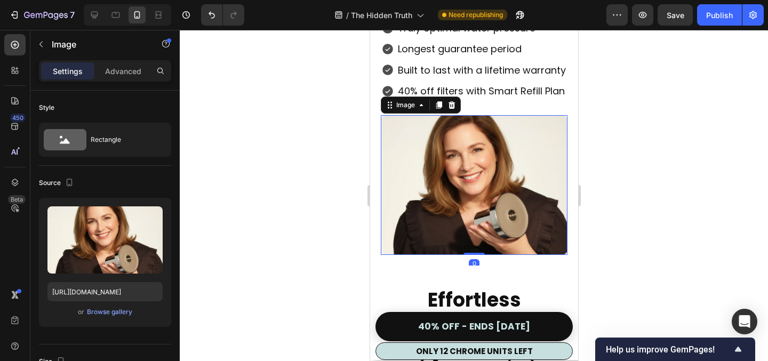
click at [477, 177] on img at bounding box center [473, 185] width 187 height 140
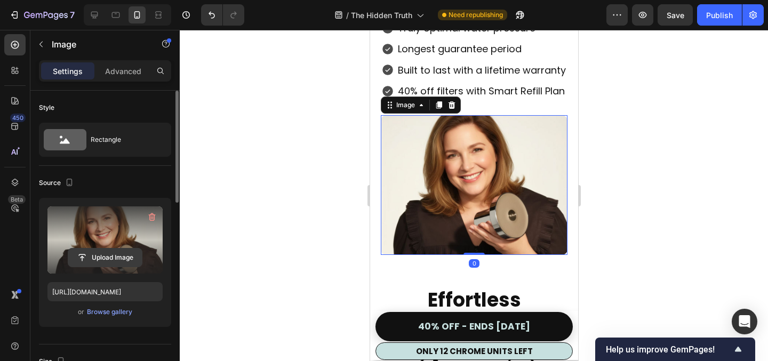
click at [106, 259] on input "file" at bounding box center [105, 258] width 74 height 18
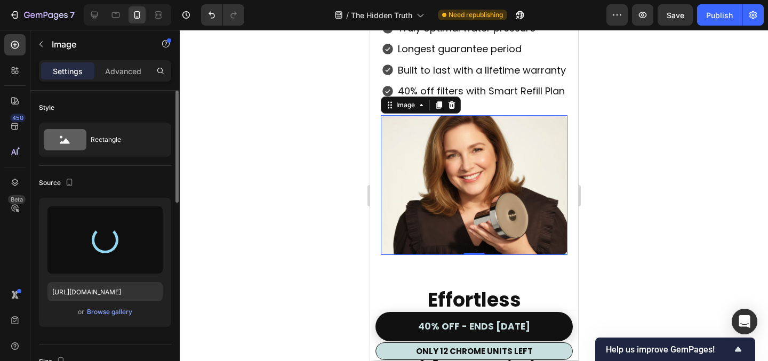
type input "[URL][DOMAIN_NAME]"
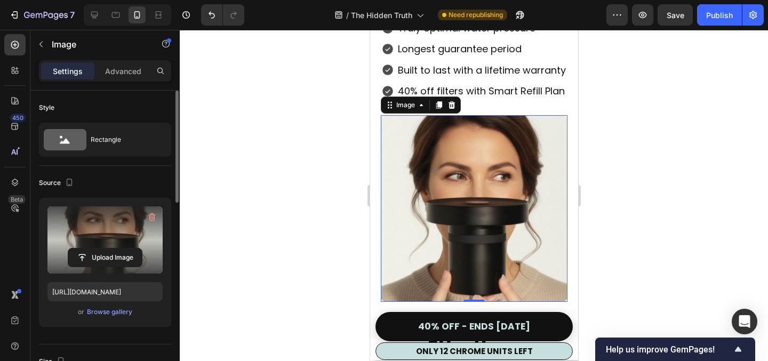
click at [669, 133] on div at bounding box center [474, 195] width 588 height 331
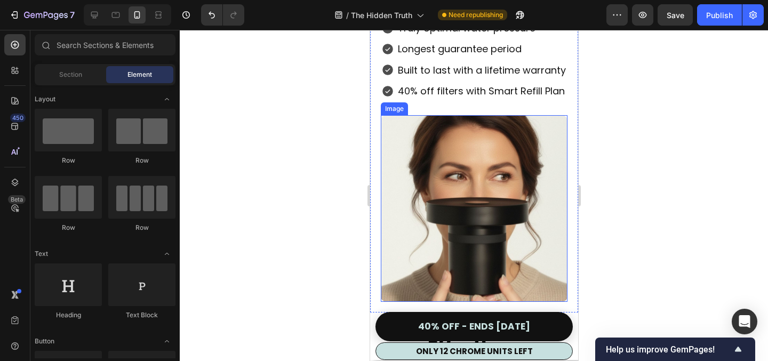
scroll to position [4904, 0]
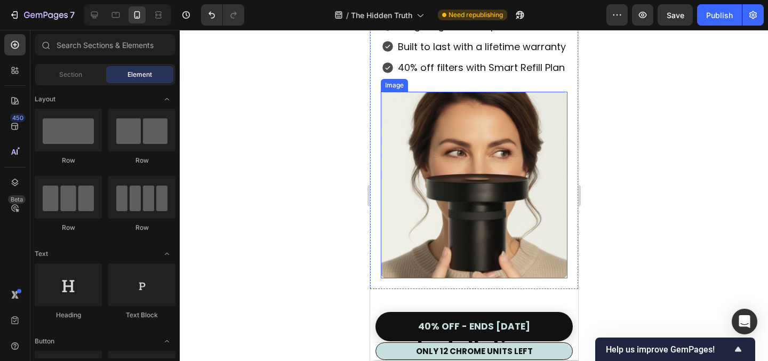
click at [437, 193] on img at bounding box center [473, 185] width 187 height 187
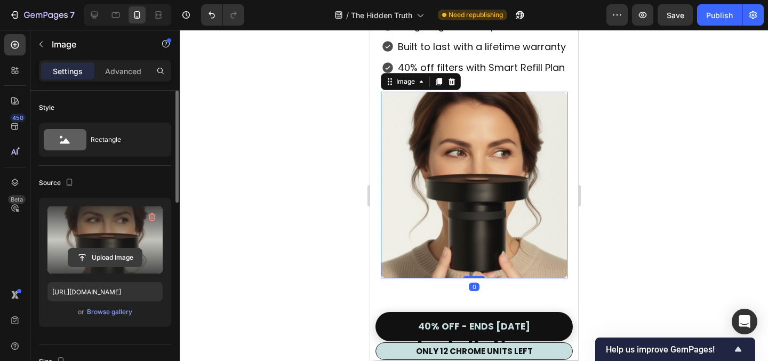
click at [111, 252] on input "file" at bounding box center [105, 258] width 74 height 18
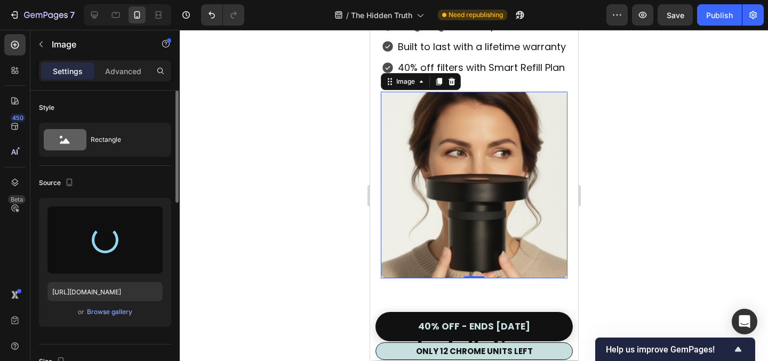
type input "[URL][DOMAIN_NAME]"
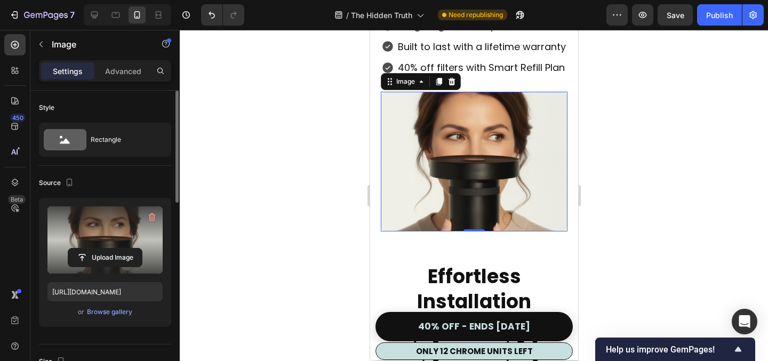
click at [615, 110] on div at bounding box center [474, 195] width 588 height 331
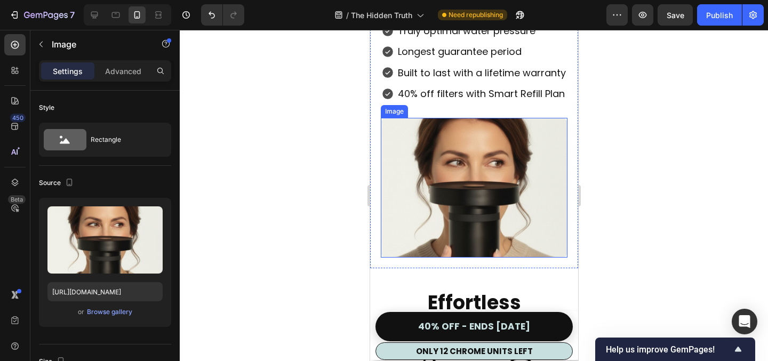
click at [475, 236] on img at bounding box center [473, 188] width 187 height 140
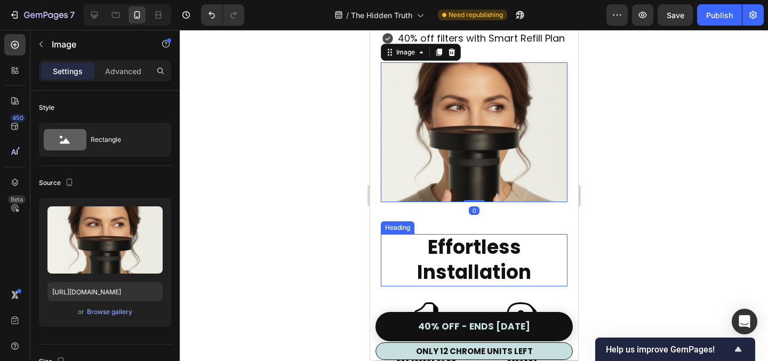
click at [464, 234] on h2 "Effortless Installation" at bounding box center [473, 260] width 187 height 52
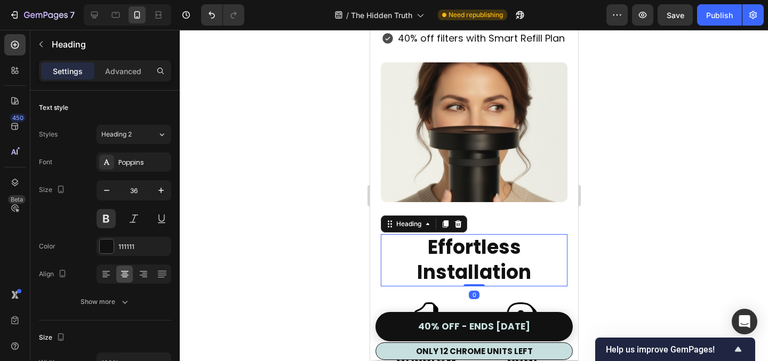
click at [657, 143] on div at bounding box center [474, 195] width 588 height 331
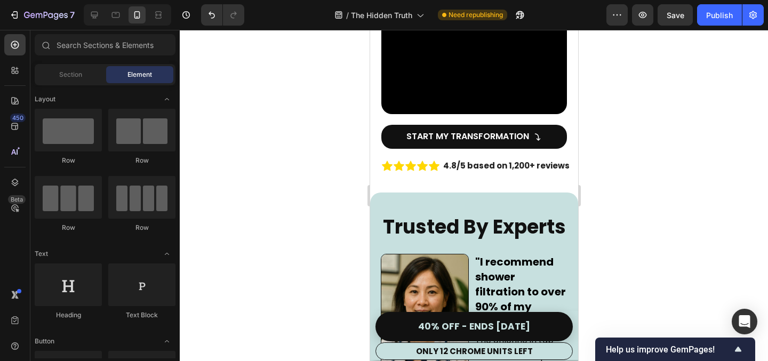
scroll to position [2966, 0]
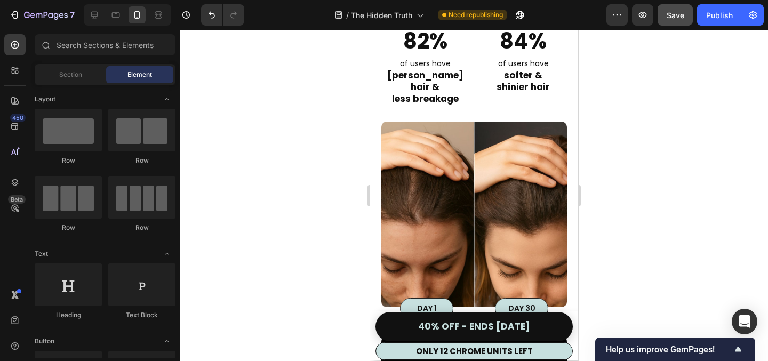
click at [683, 7] on button "Save" at bounding box center [675, 14] width 35 height 21
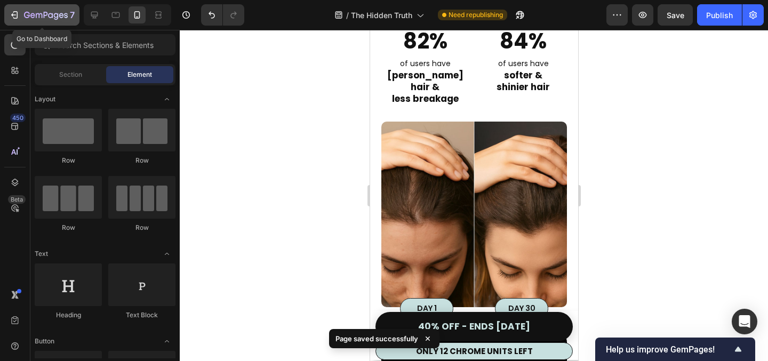
click at [50, 18] on icon "button" at bounding box center [46, 15] width 44 height 9
